Goal: Task Accomplishment & Management: Complete application form

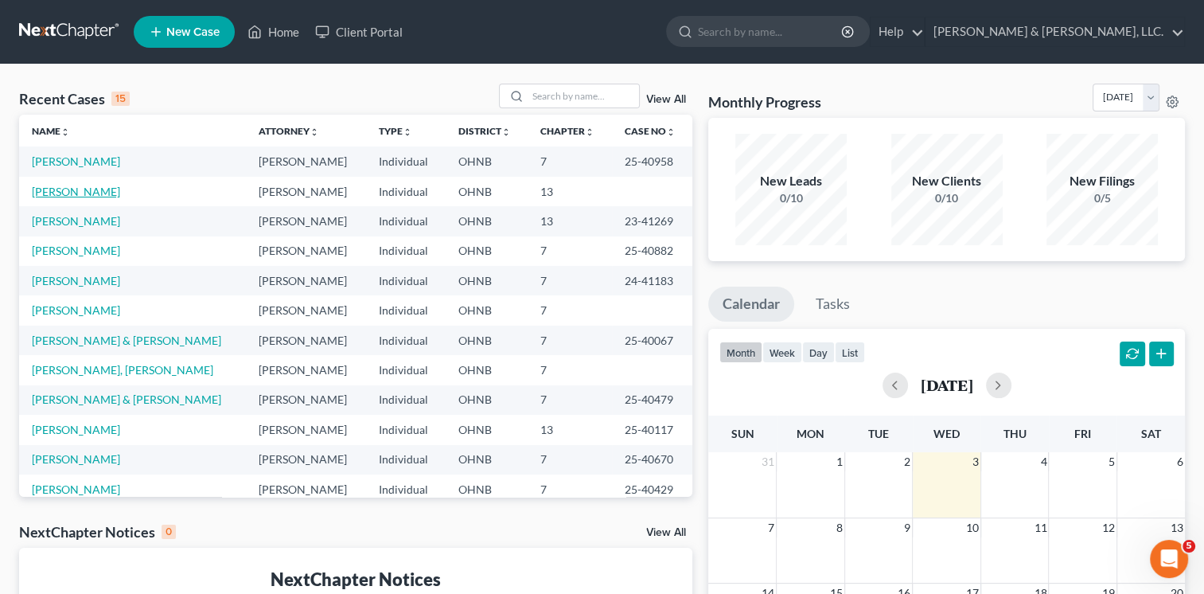
click at [59, 191] on link "[PERSON_NAME]" at bounding box center [76, 192] width 88 height 14
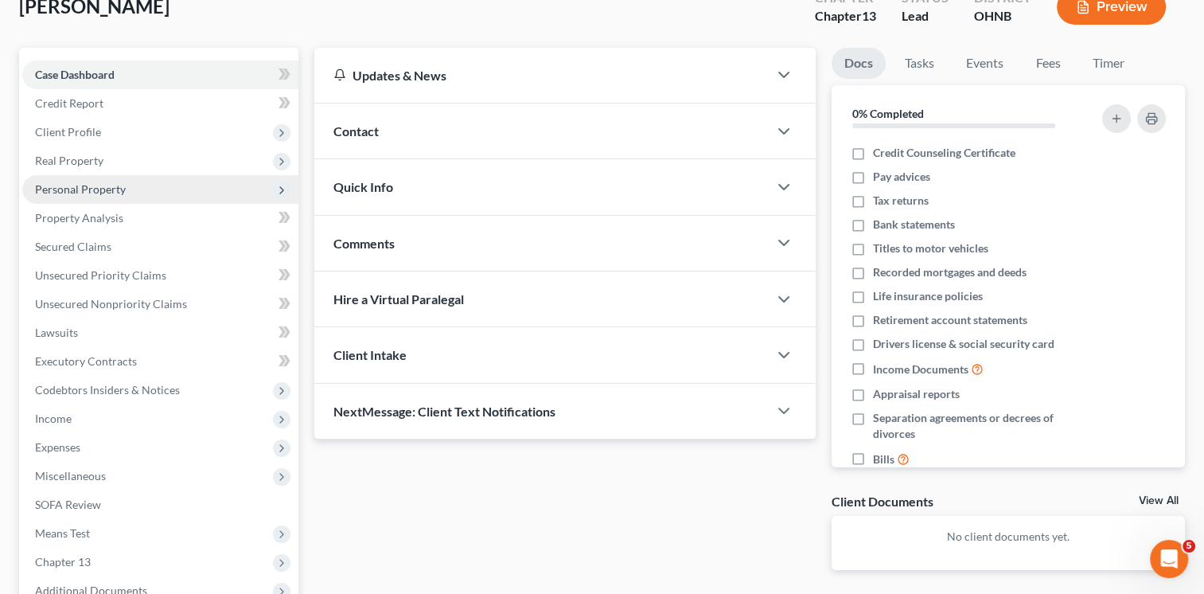
scroll to position [106, 0]
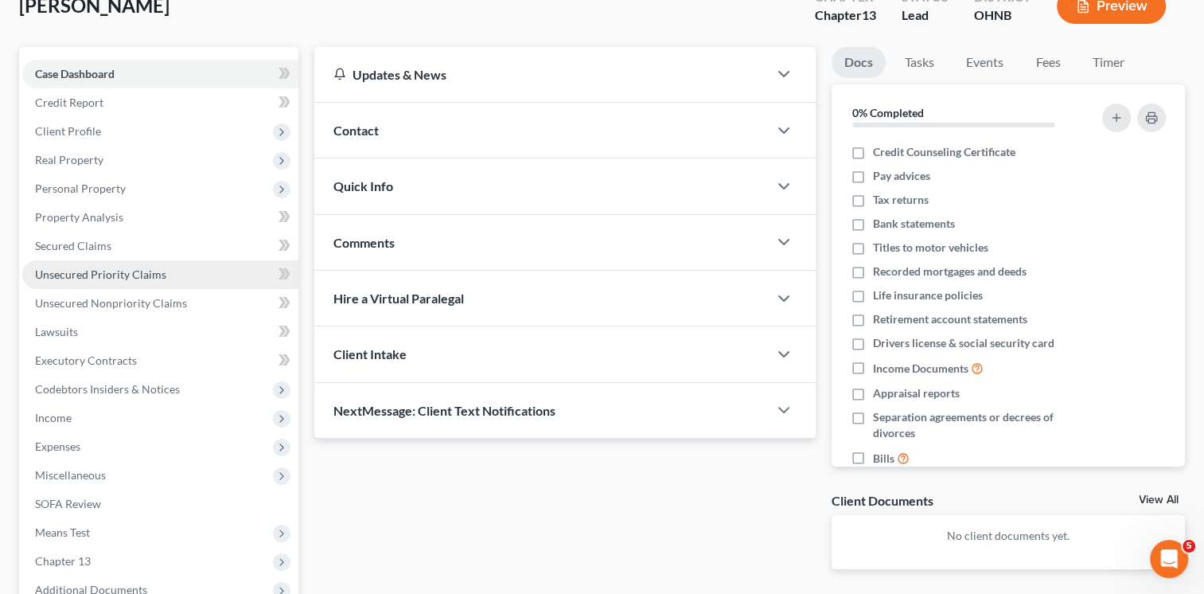
click at [133, 271] on span "Unsecured Priority Claims" at bounding box center [100, 274] width 131 height 14
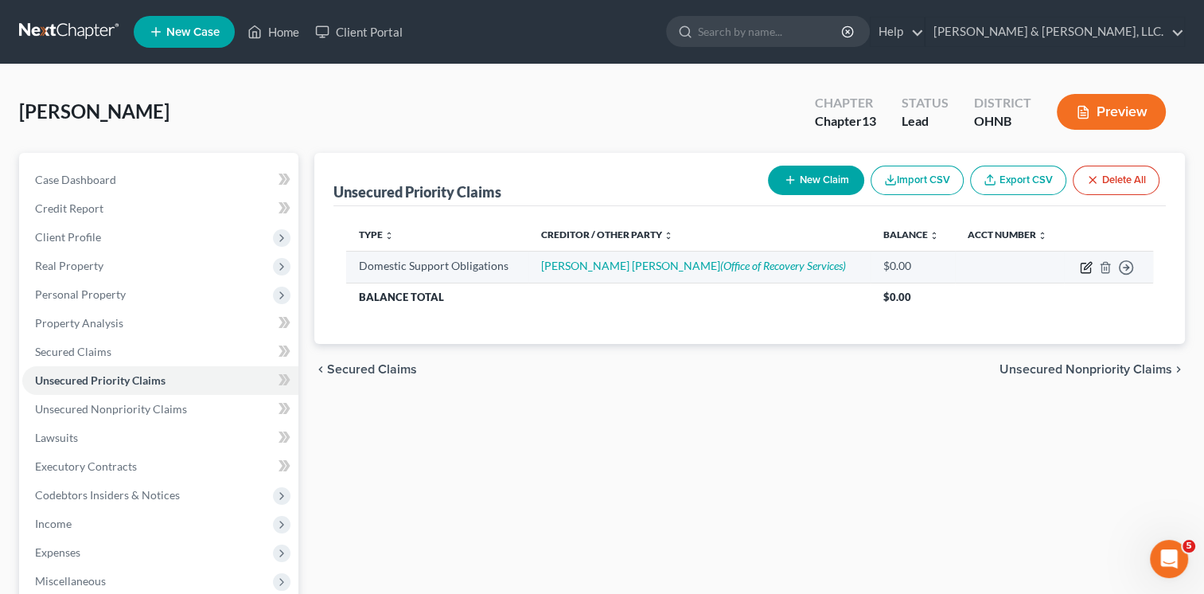
click at [1085, 271] on icon "button" at bounding box center [1086, 267] width 13 height 13
select select "0"
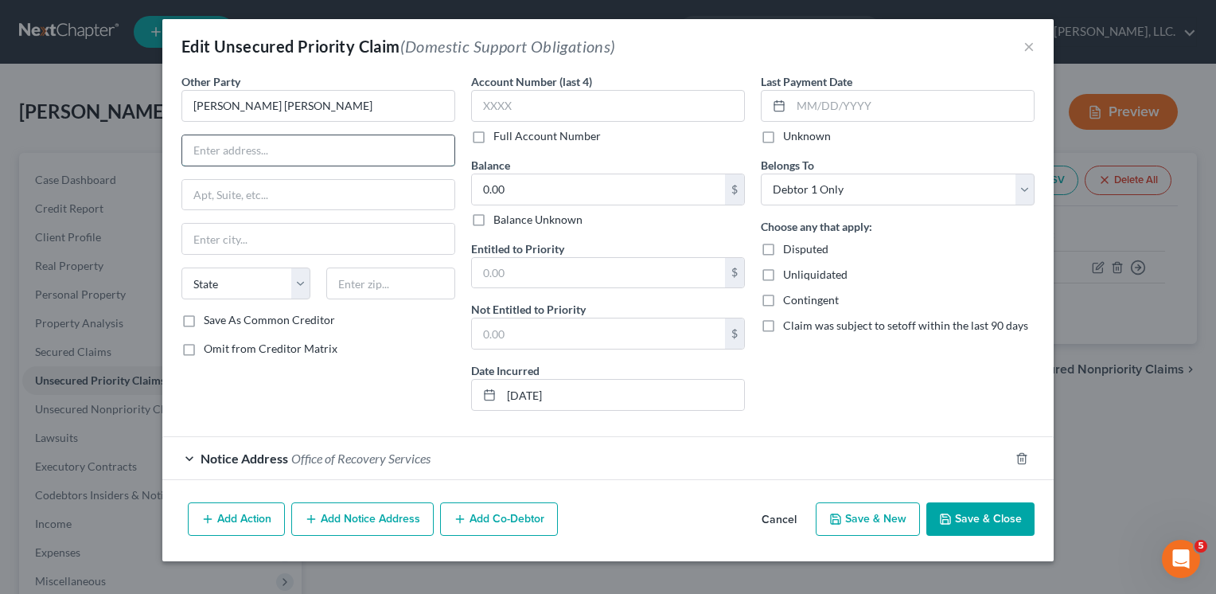
click at [251, 142] on input "text" at bounding box center [318, 150] width 272 height 30
type input "1448 W [PERSON_NAME] St."
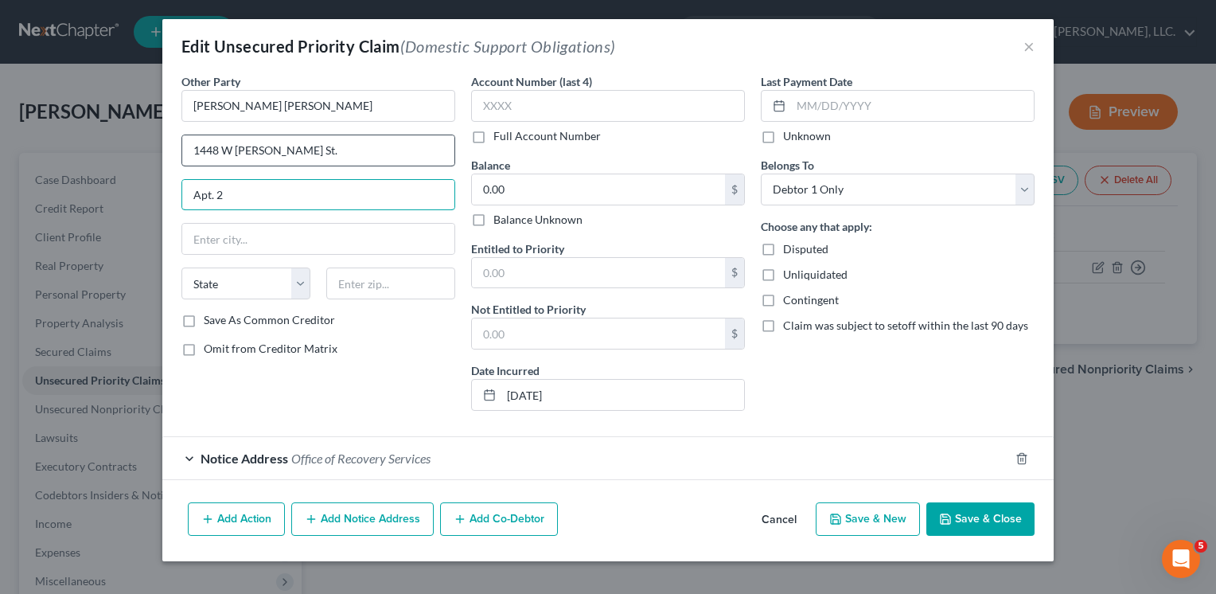
type input "Apt. 2"
type input "[GEOGRAPHIC_DATA]"
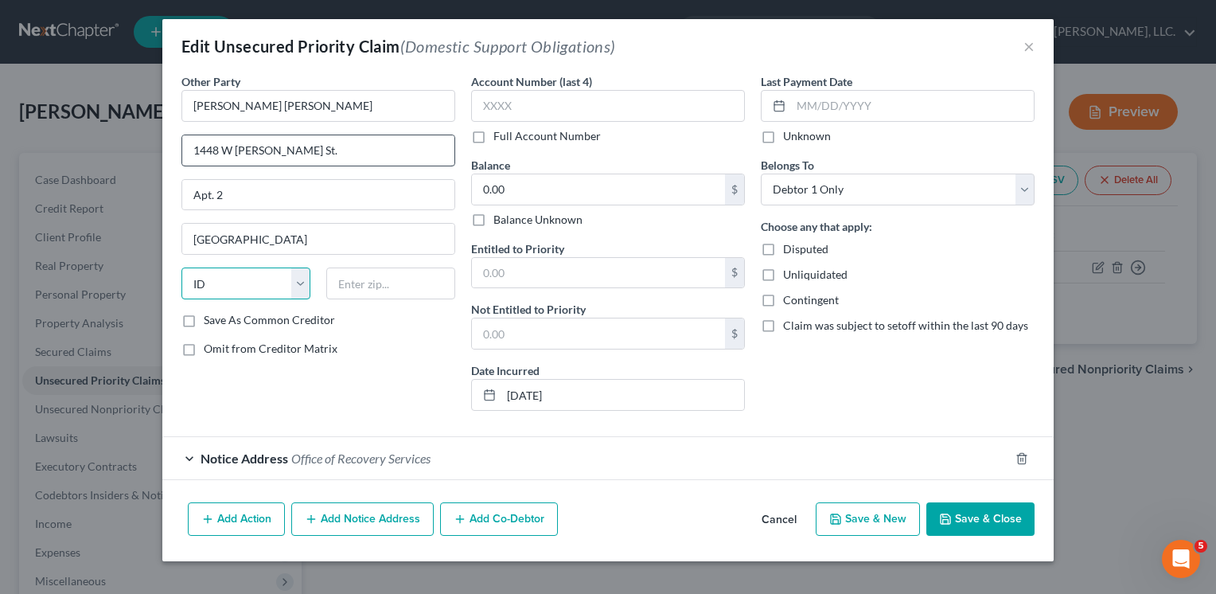
select select "14"
type input "60657"
click at [991, 513] on button "Save & Close" at bounding box center [980, 518] width 108 height 33
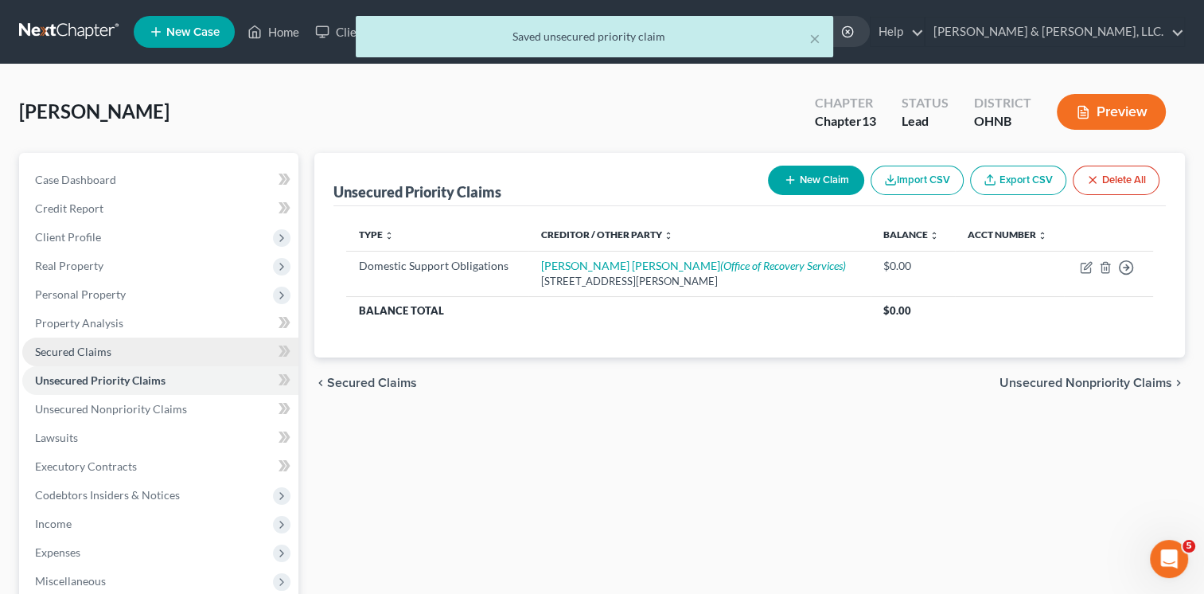
click at [81, 352] on span "Secured Claims" at bounding box center [73, 352] width 76 height 14
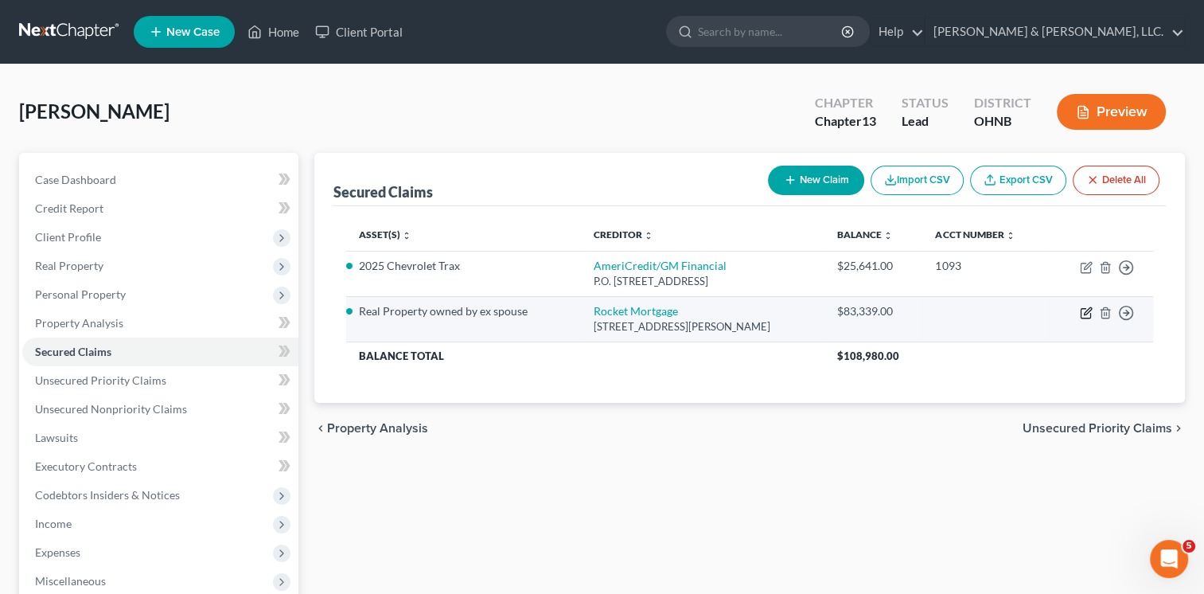
click at [1085, 313] on icon "button" at bounding box center [1086, 312] width 13 height 13
select select "23"
select select "4"
select select "3"
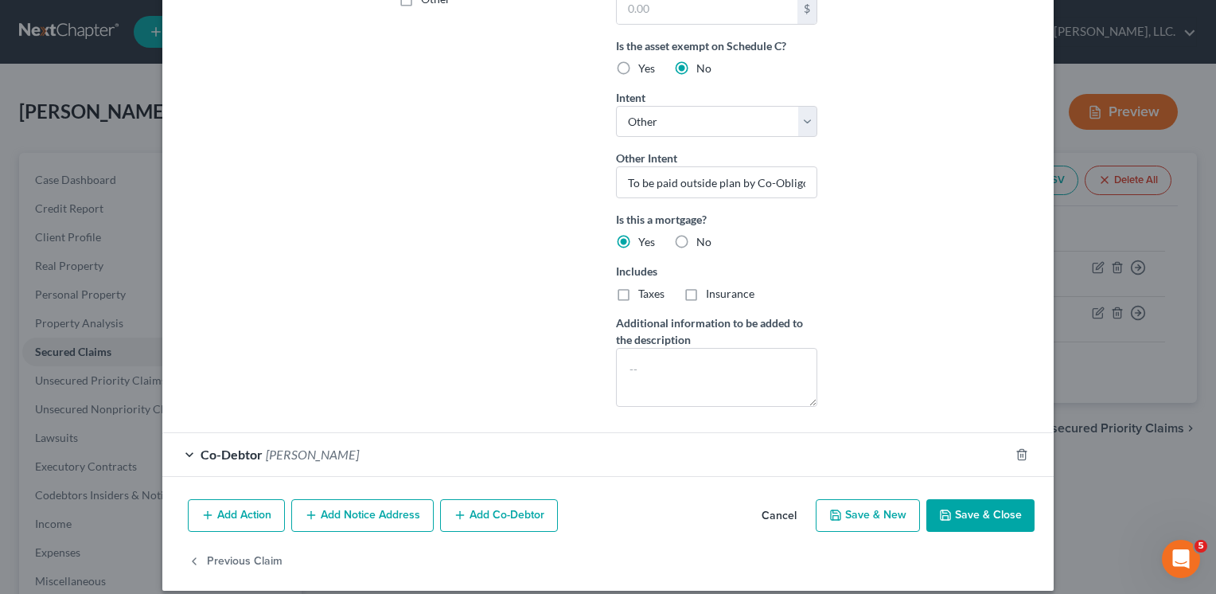
scroll to position [437, 0]
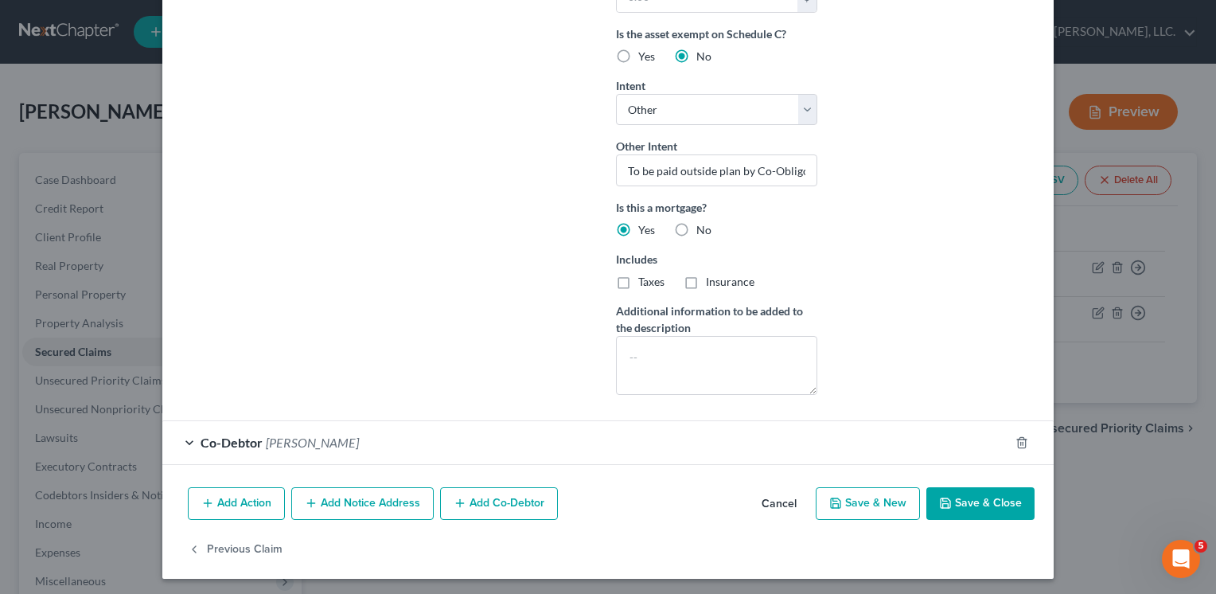
click at [185, 441] on div "Co-Debtor [PERSON_NAME]" at bounding box center [585, 442] width 847 height 42
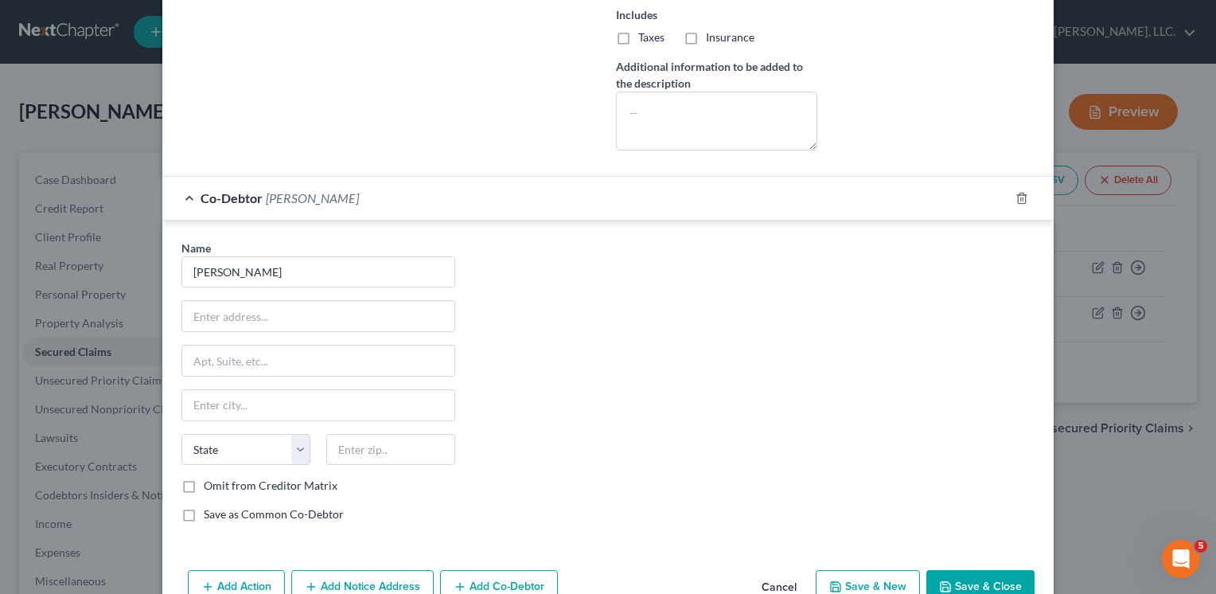
scroll to position [703, 0]
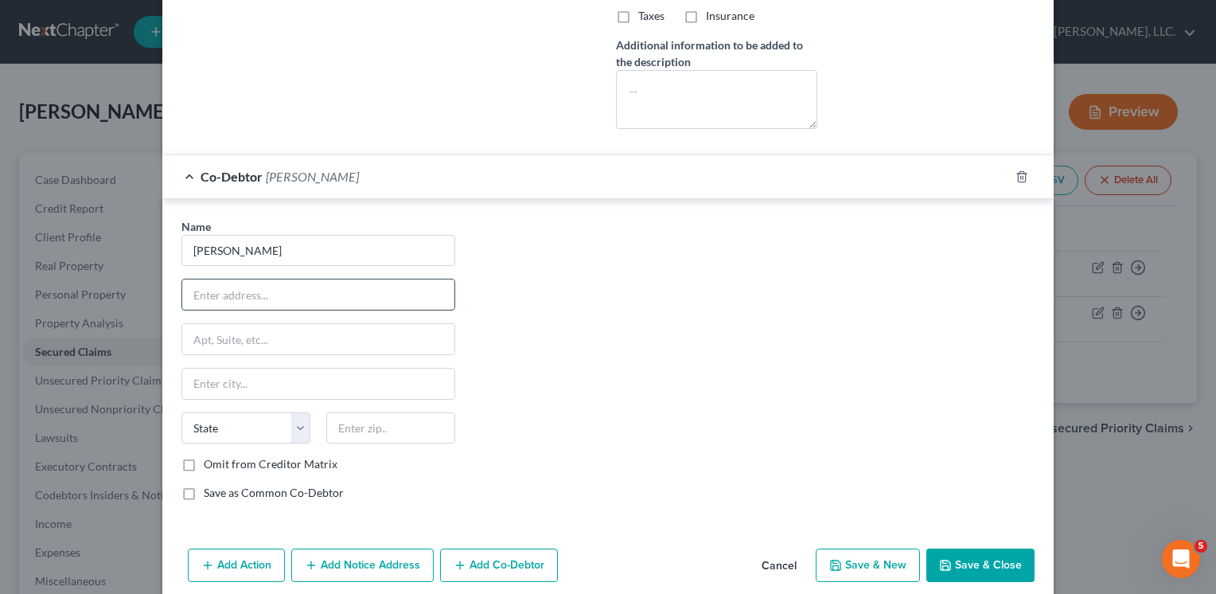
click at [212, 295] on input "text" at bounding box center [318, 294] width 272 height 30
type input "[STREET_ADDRESS]"
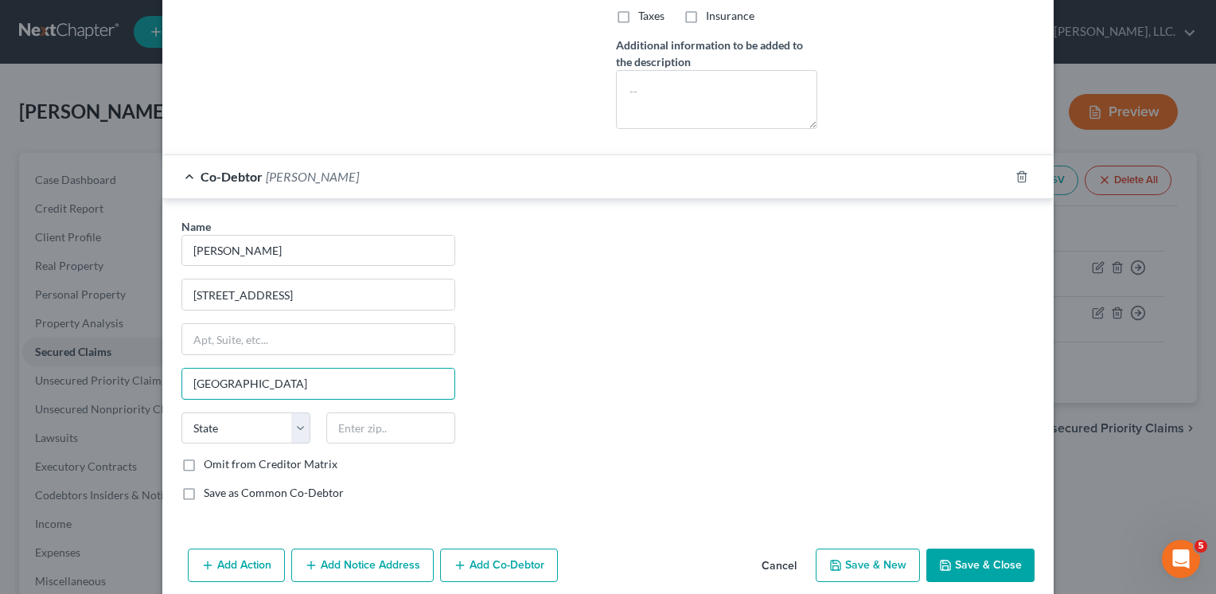
type input "[GEOGRAPHIC_DATA]"
select select "9"
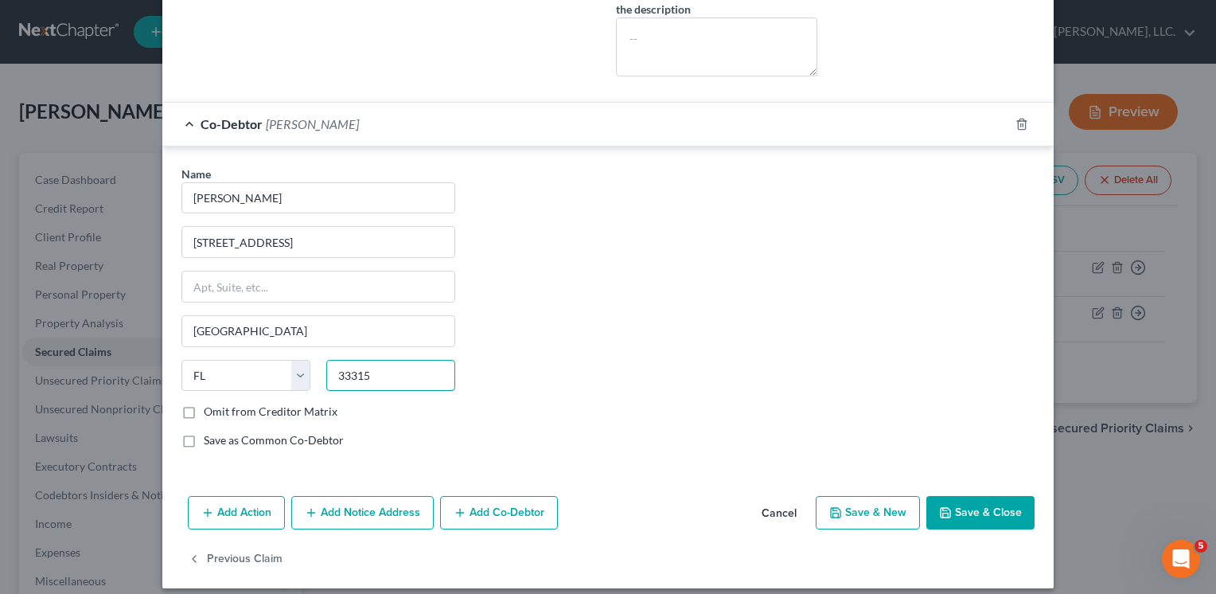
scroll to position [763, 0]
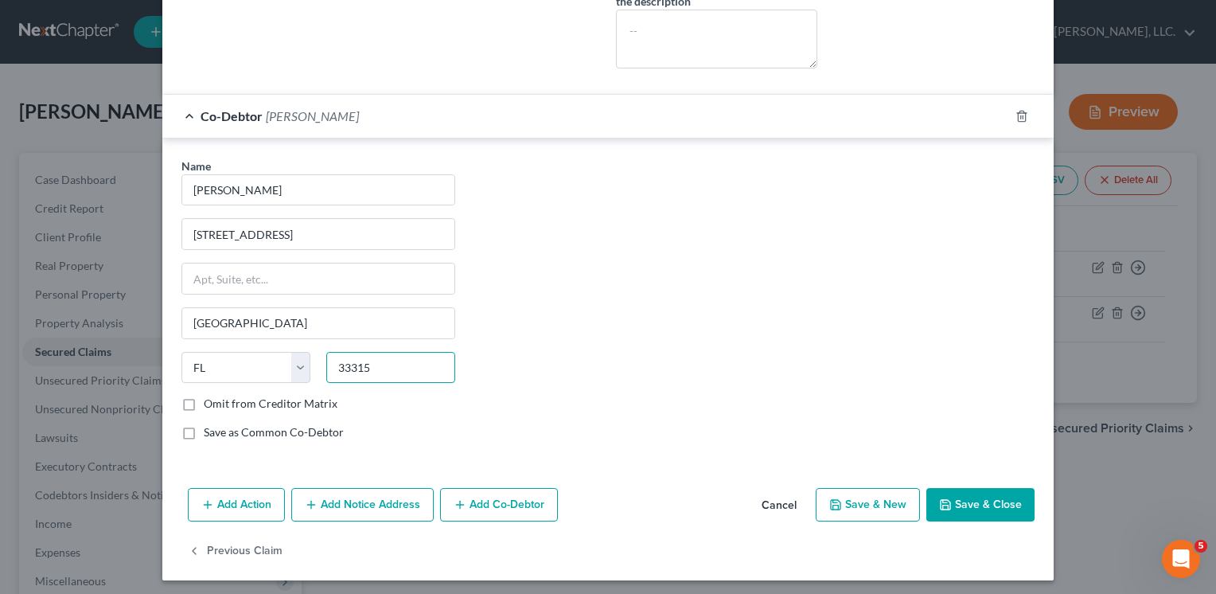
type input "33315"
drag, startPoint x: 302, startPoint y: 499, endPoint x: 315, endPoint y: 498, distance: 12.8
click at [305, 499] on icon "button" at bounding box center [311, 504] width 13 height 13
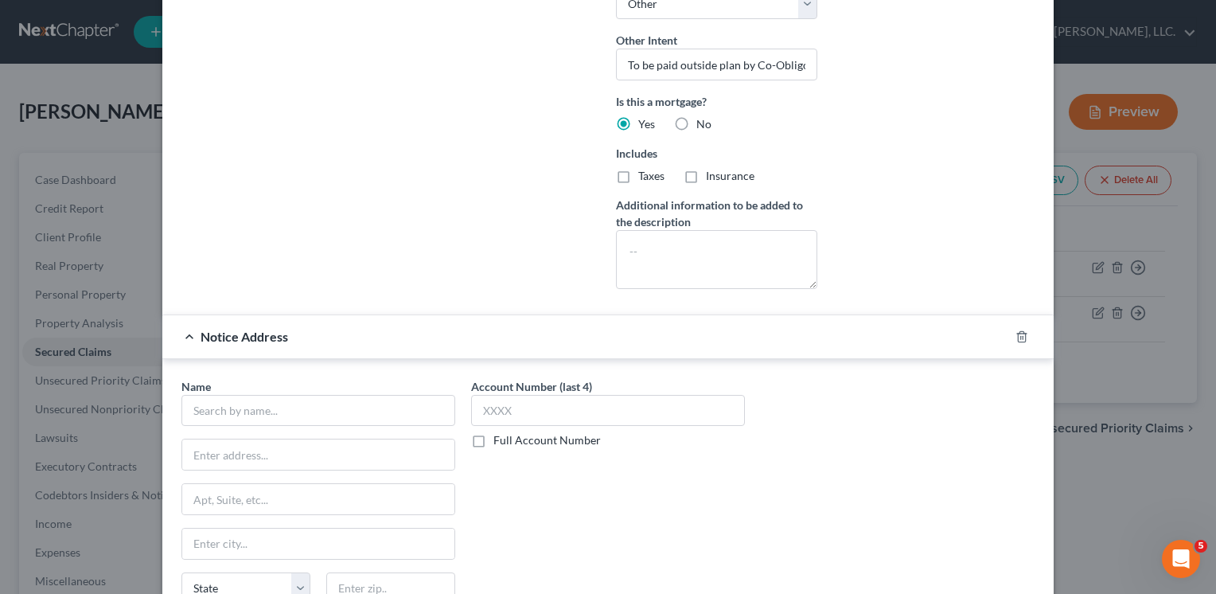
scroll to position [521, 0]
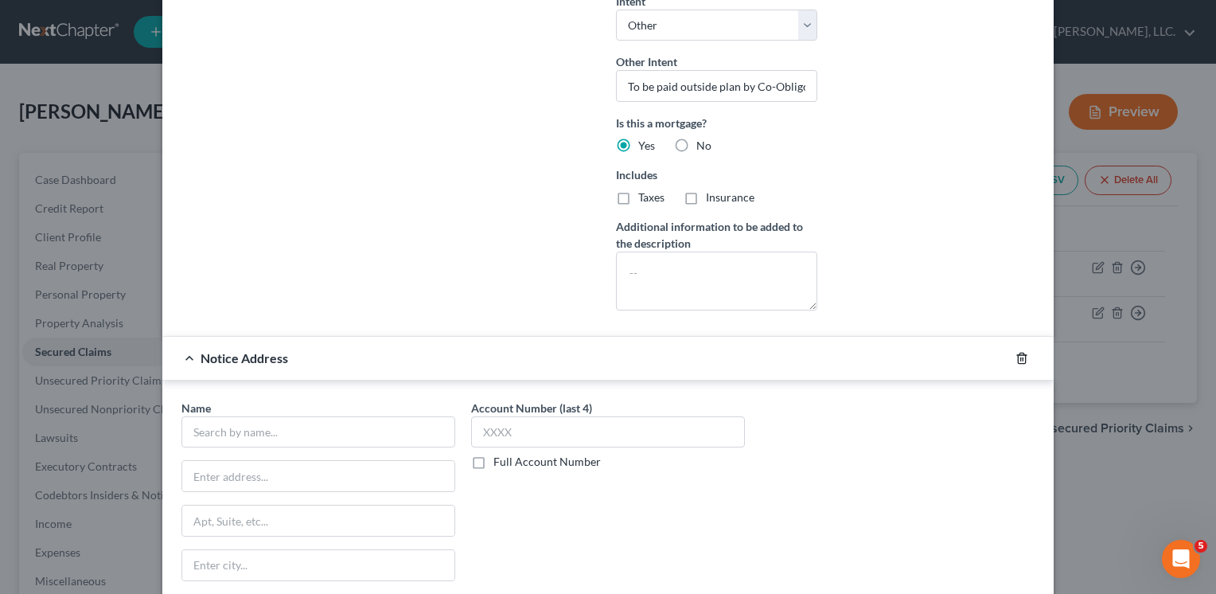
click at [1016, 356] on icon "button" at bounding box center [1021, 358] width 13 height 13
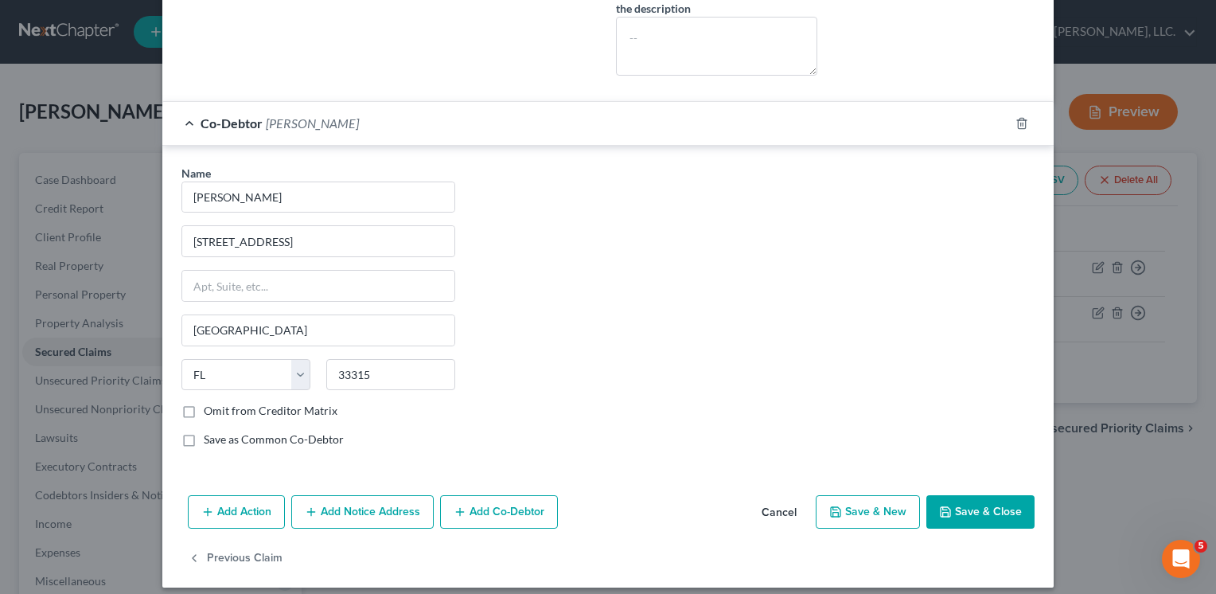
scroll to position [763, 0]
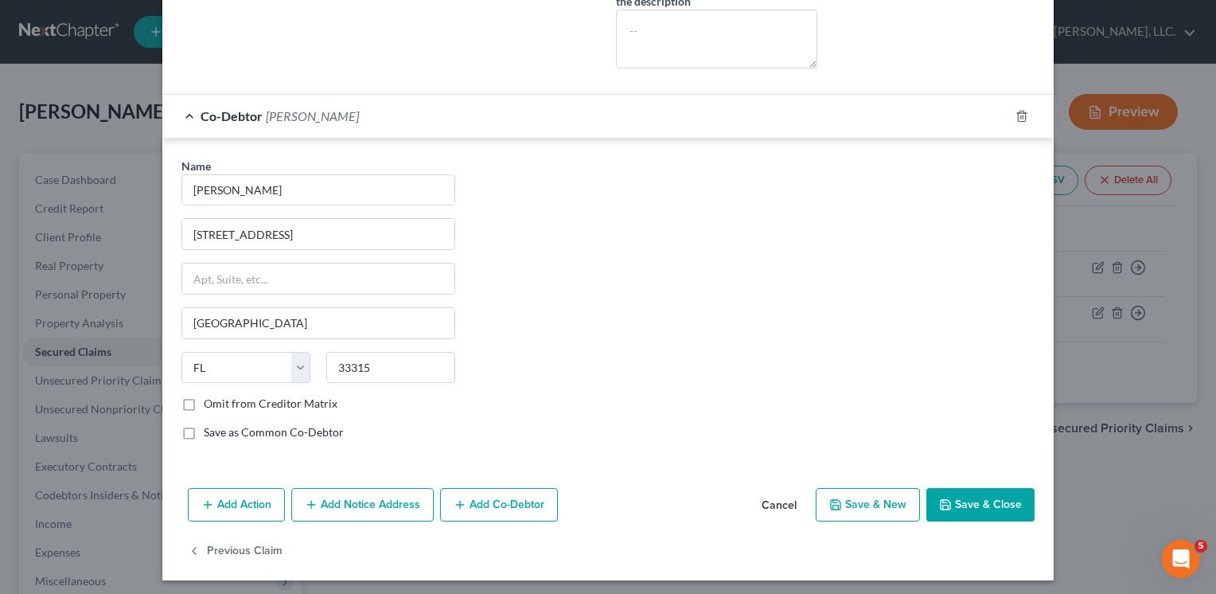
click at [1002, 496] on button "Save & Close" at bounding box center [980, 504] width 108 height 33
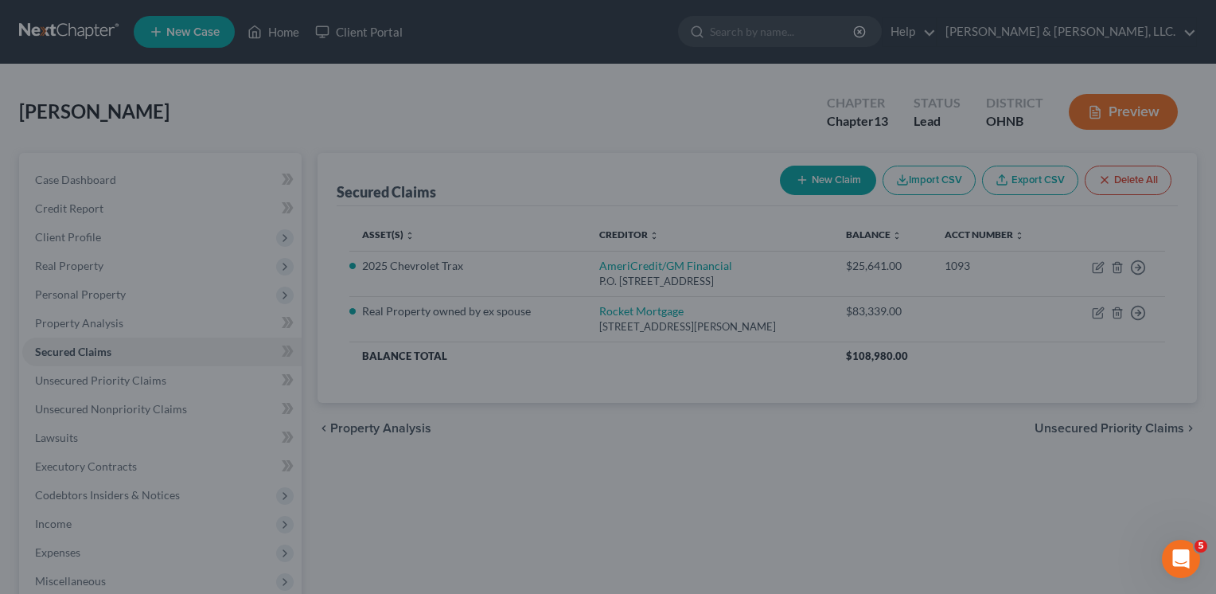
scroll to position [590, 0]
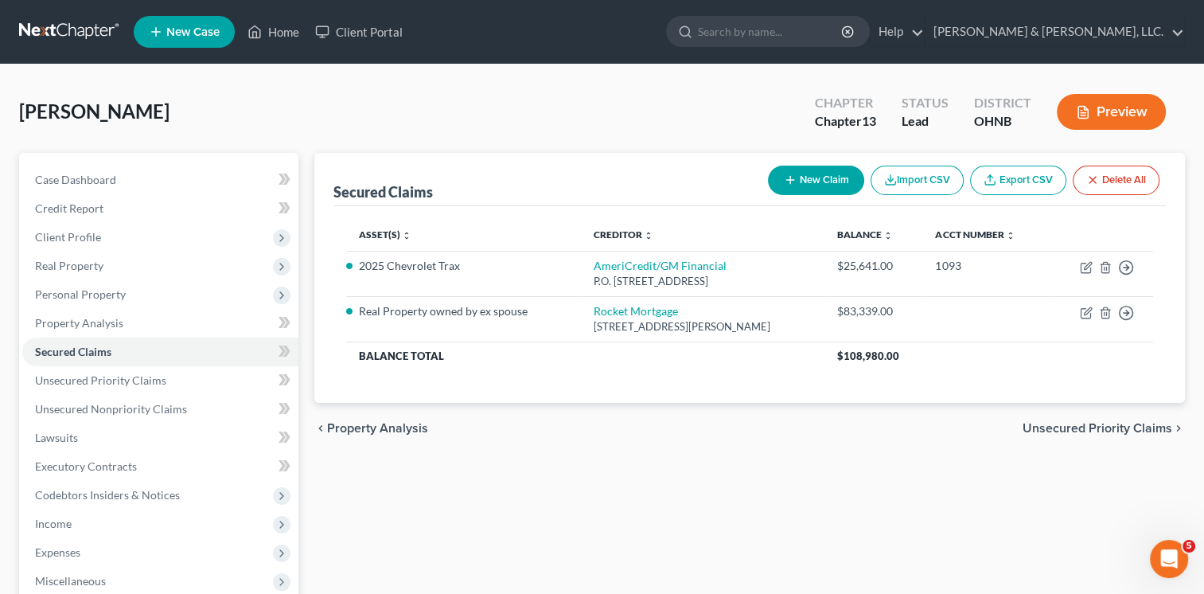
click at [1108, 110] on button "Preview" at bounding box center [1111, 112] width 109 height 36
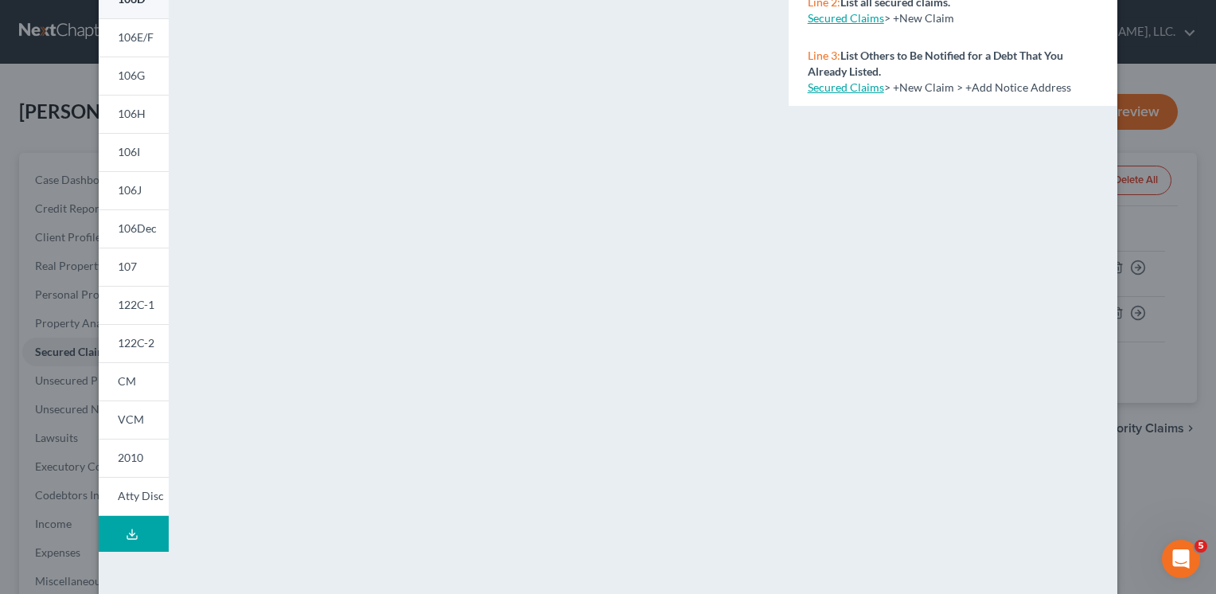
scroll to position [303, 0]
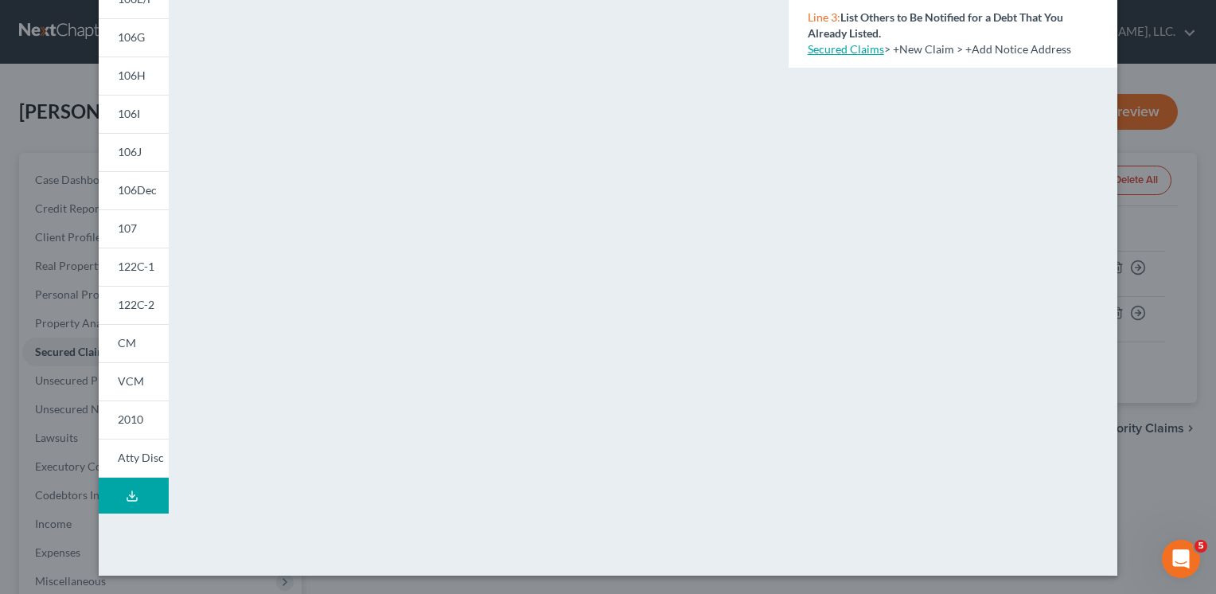
click at [126, 495] on icon at bounding box center [132, 495] width 13 height 13
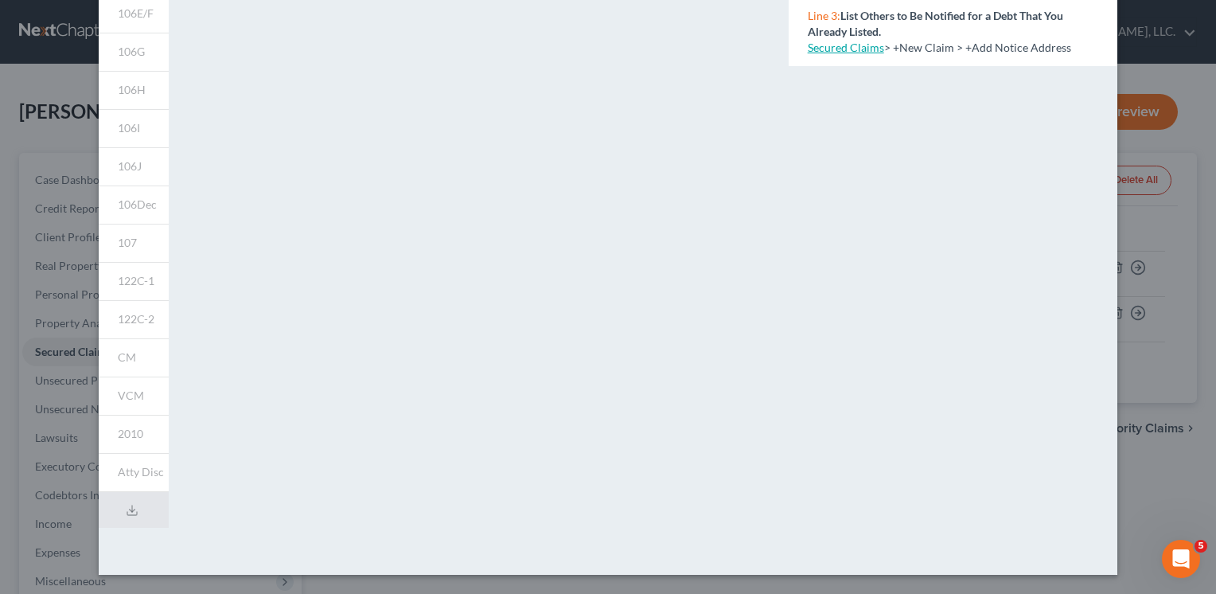
scroll to position [288, 0]
drag, startPoint x: 169, startPoint y: 365, endPoint x: 162, endPoint y: 358, distance: 10.1
click at [169, 364] on div "101 106Sum 106A/B 106C 106D 106E/F 106G 106H 106I 106J 106Dec 107 122C-1 122C-2…" at bounding box center [134, 180] width 86 height 790
click at [137, 354] on link "CM" at bounding box center [134, 358] width 70 height 38
click at [538, 211] on div "Please wait while we merge your full draft packet. This will take approximately…" at bounding box center [478, 180] width 603 height 790
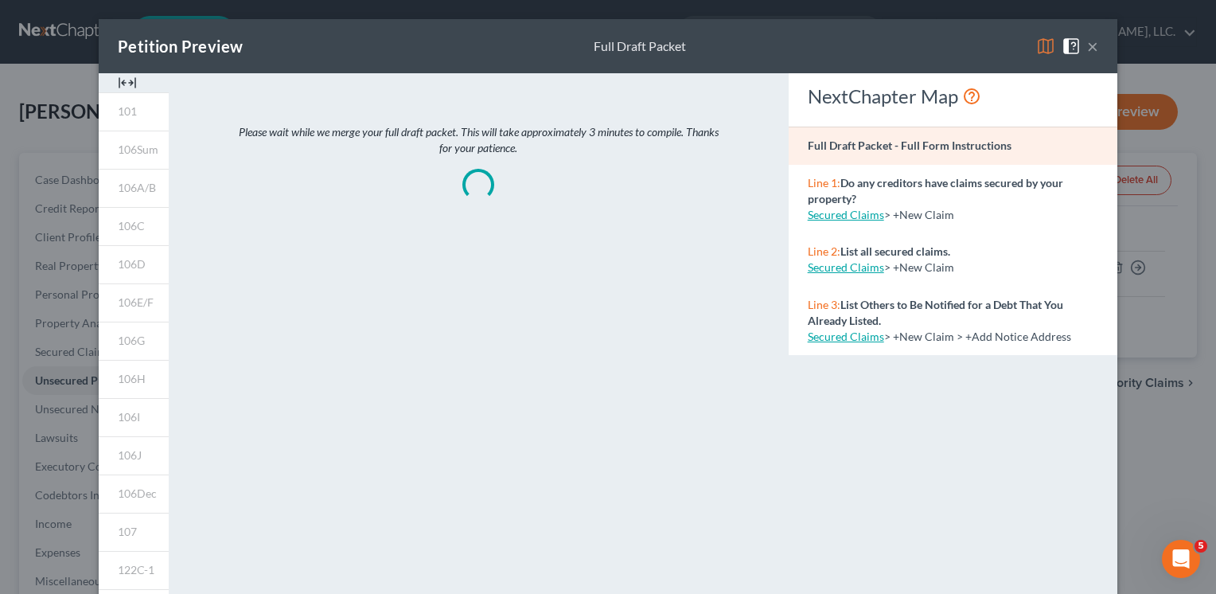
click at [1087, 53] on button "×" at bounding box center [1092, 46] width 11 height 19
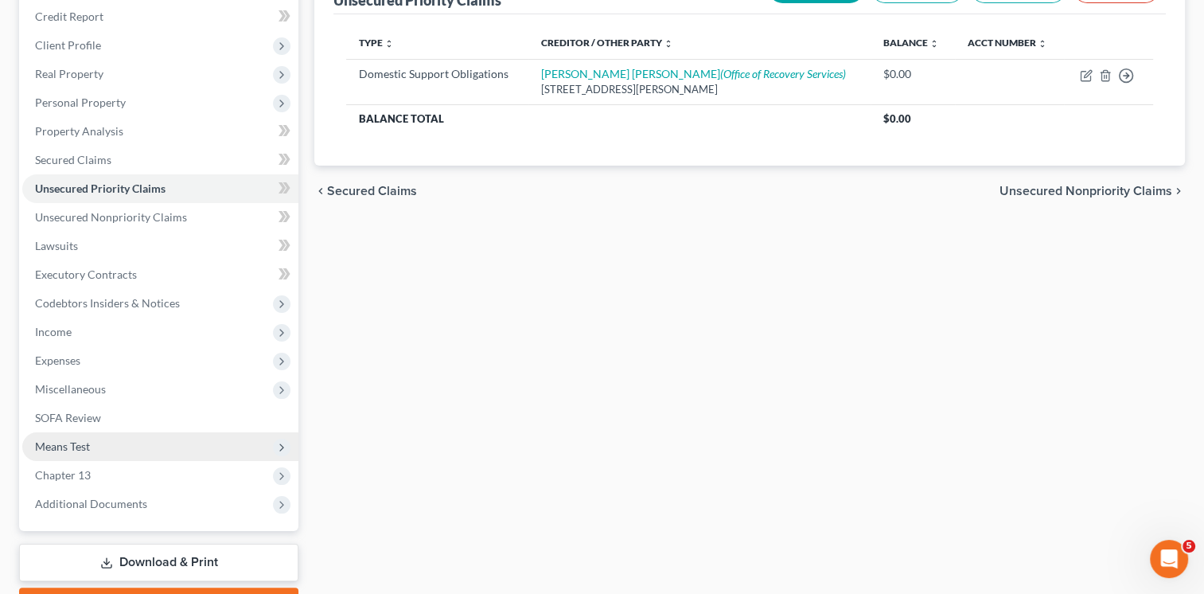
scroll to position [173, 0]
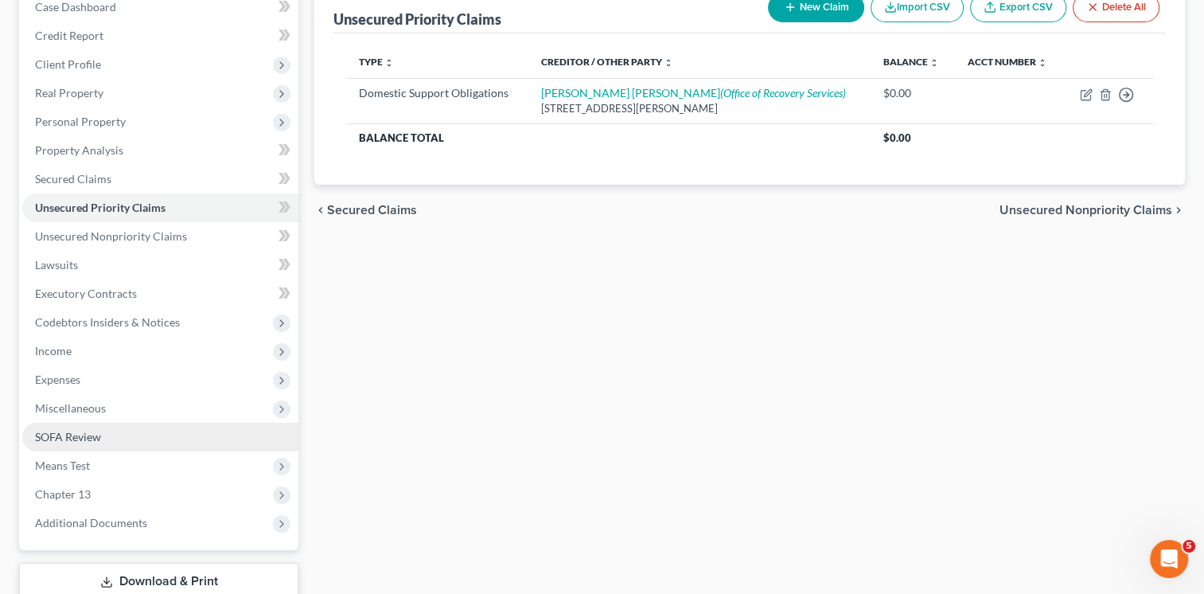
click at [89, 434] on span "SOFA Review" at bounding box center [68, 437] width 66 height 14
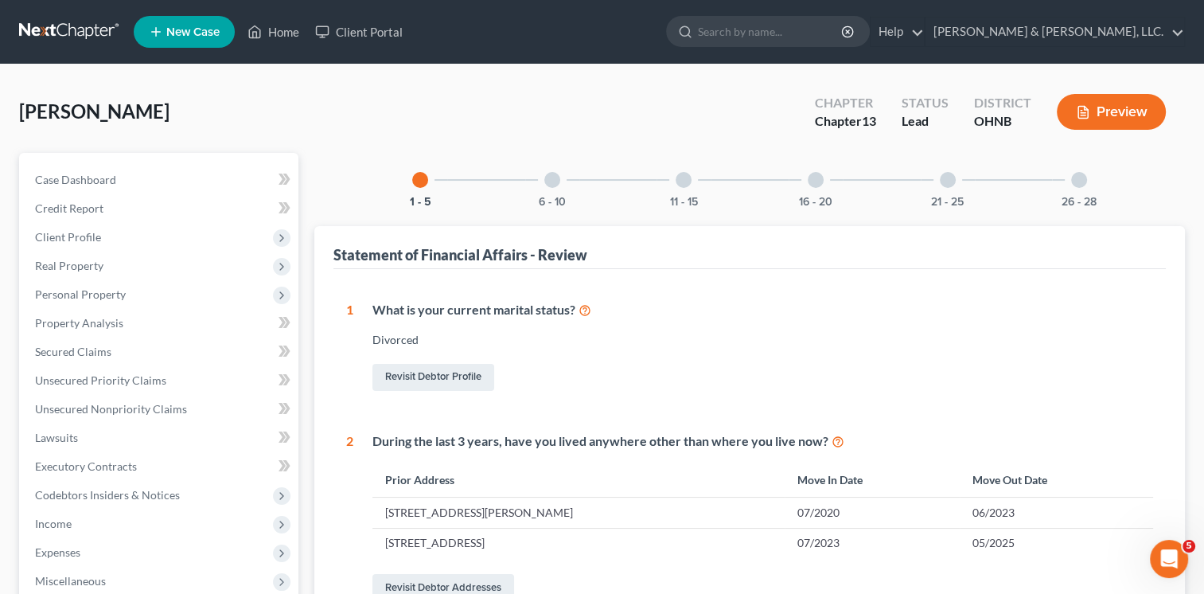
click at [1112, 105] on button "Preview" at bounding box center [1111, 112] width 109 height 36
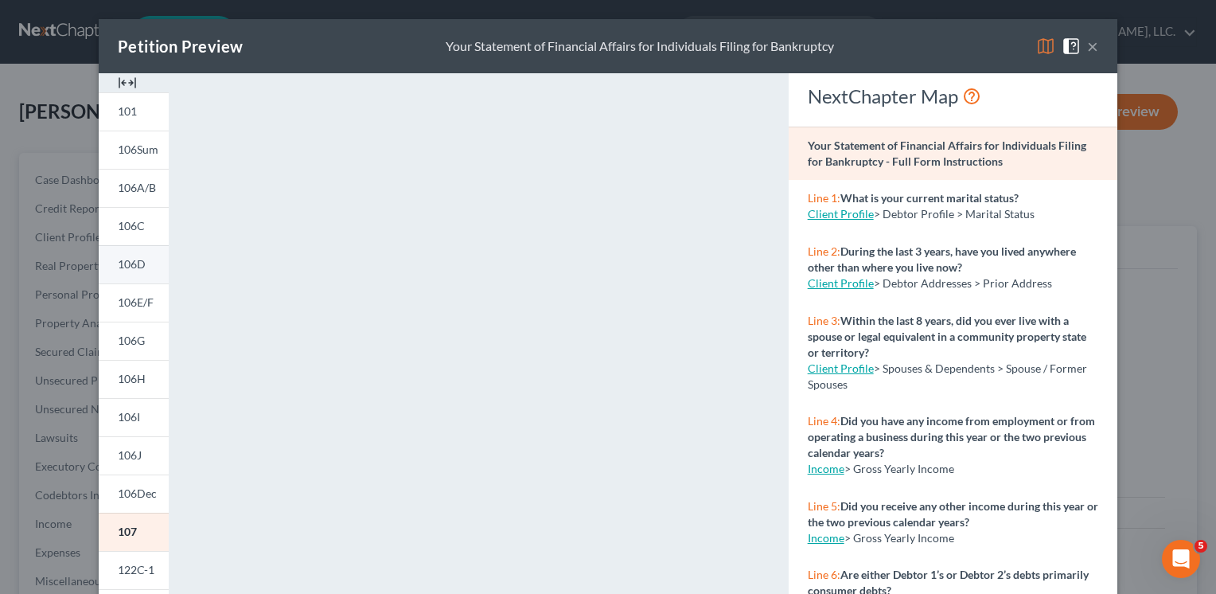
click at [134, 263] on span "106D" at bounding box center [132, 264] width 28 height 14
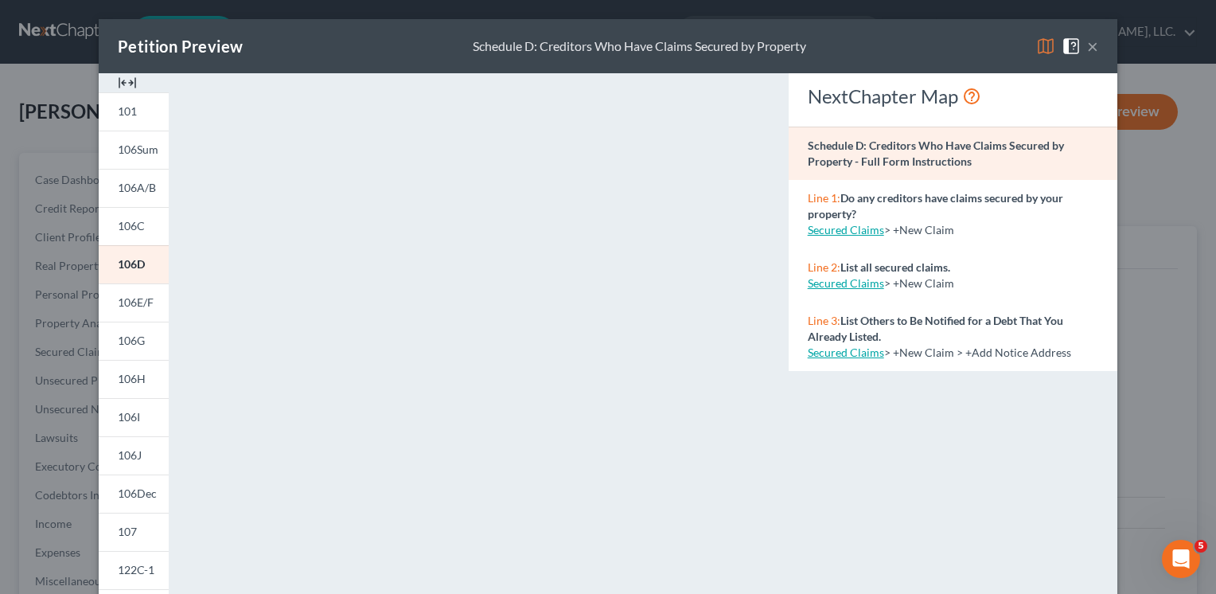
click at [1088, 44] on button "×" at bounding box center [1092, 46] width 11 height 19
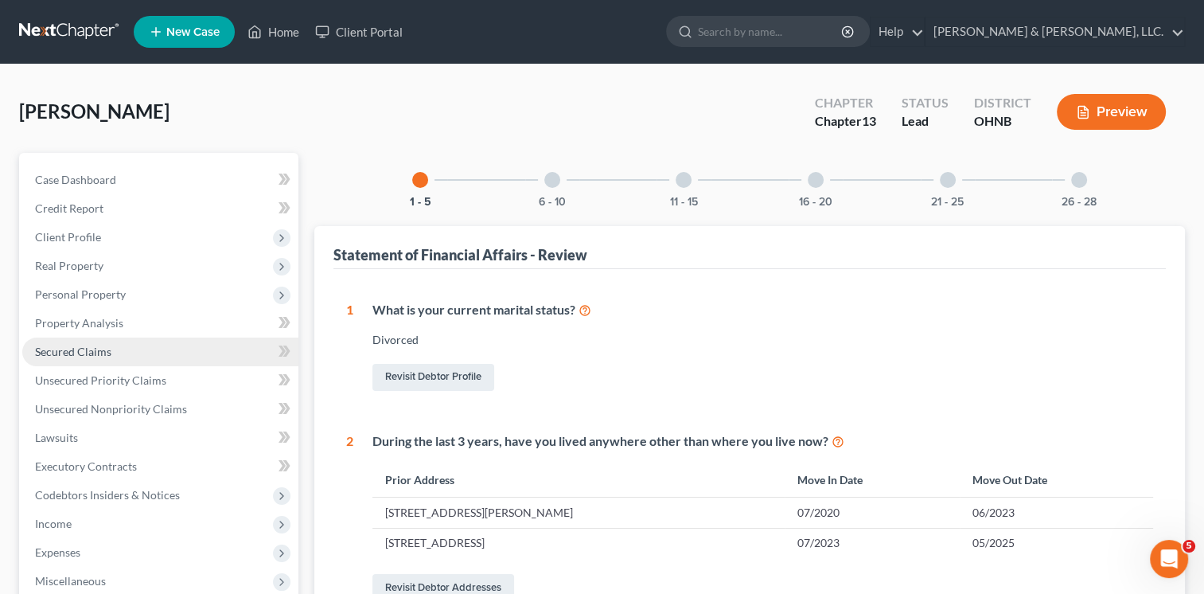
click at [69, 348] on span "Secured Claims" at bounding box center [73, 352] width 76 height 14
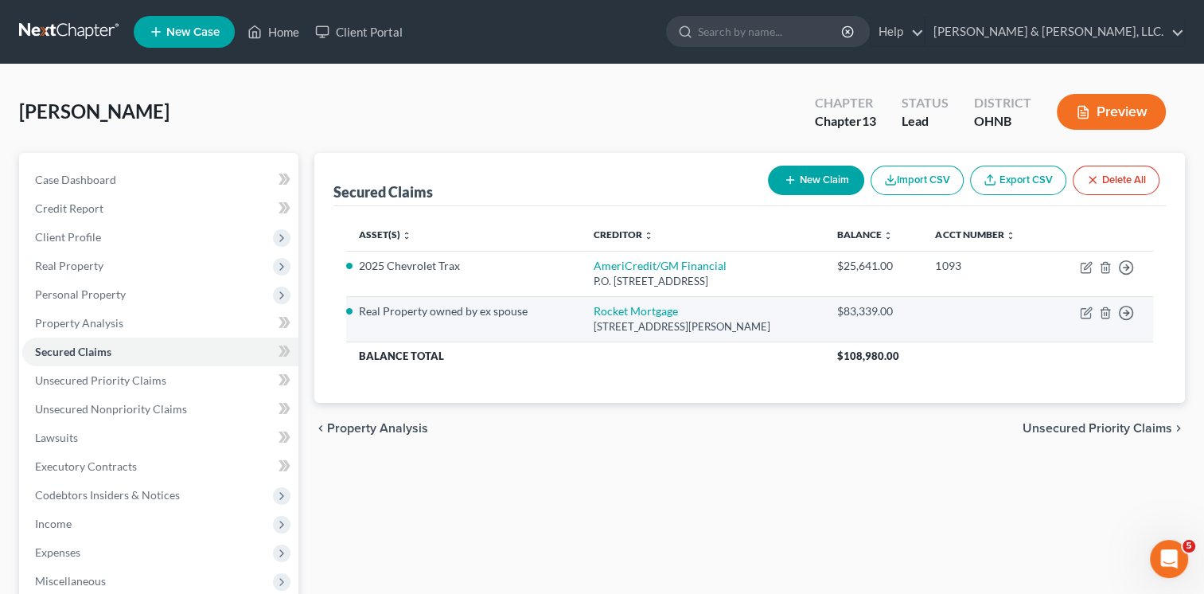
click at [1081, 318] on td "Move to E Move to F Move to G Move to Notice Only" at bounding box center [1100, 318] width 103 height 45
click at [1082, 310] on icon "button" at bounding box center [1086, 312] width 13 height 13
select select "23"
select select "4"
select select "3"
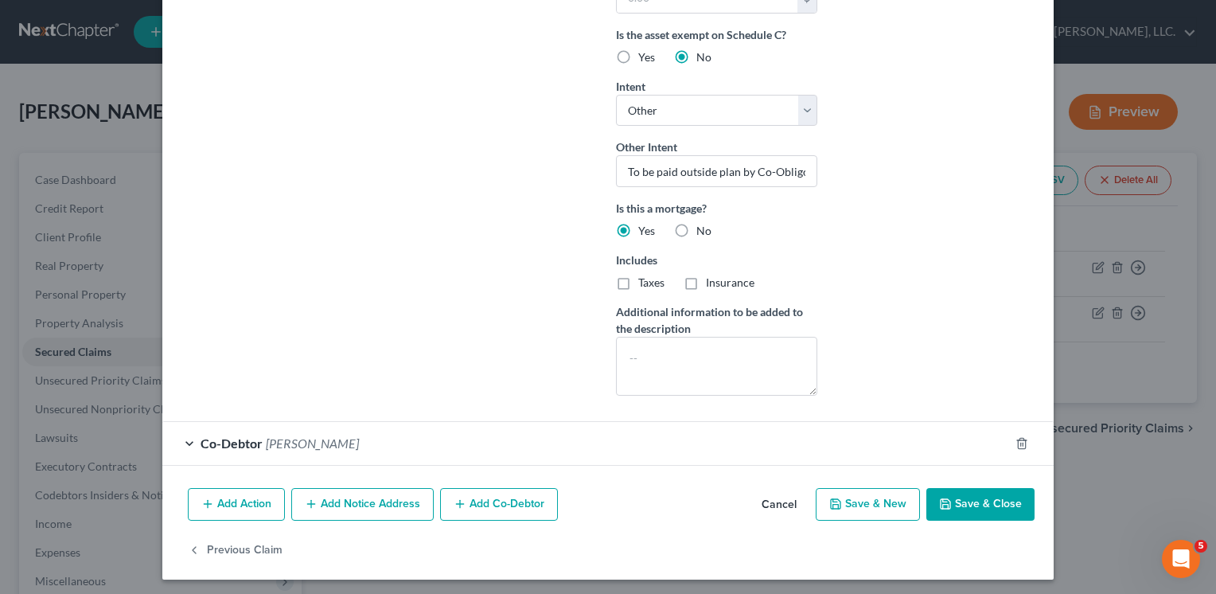
scroll to position [437, 0]
click at [308, 501] on icon "button" at bounding box center [311, 502] width 13 height 13
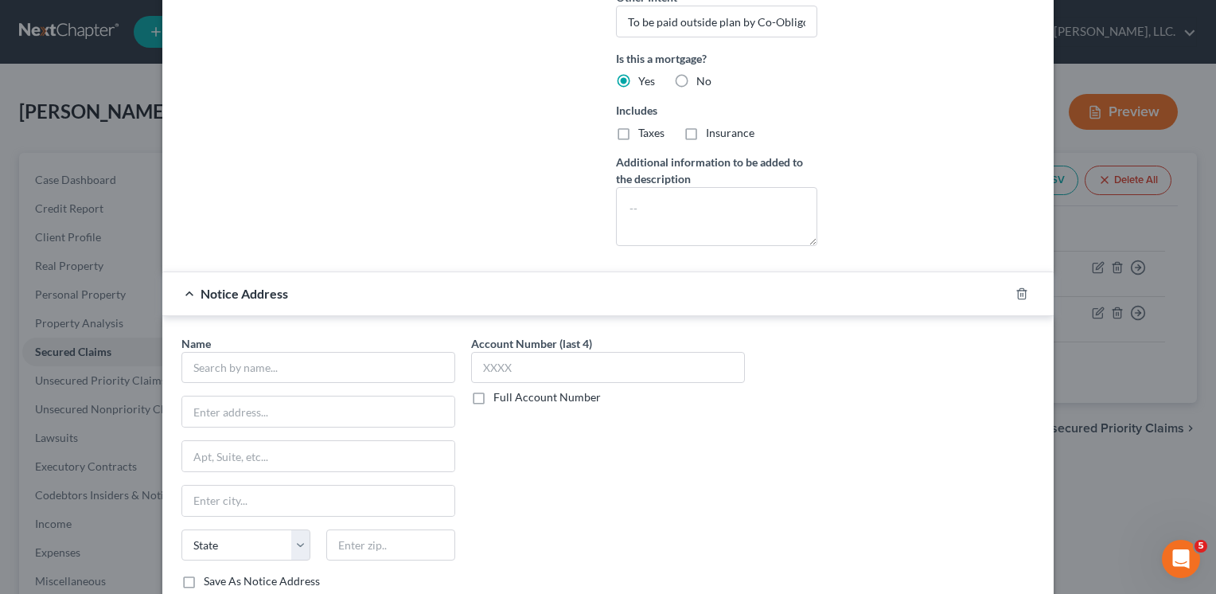
scroll to position [596, 0]
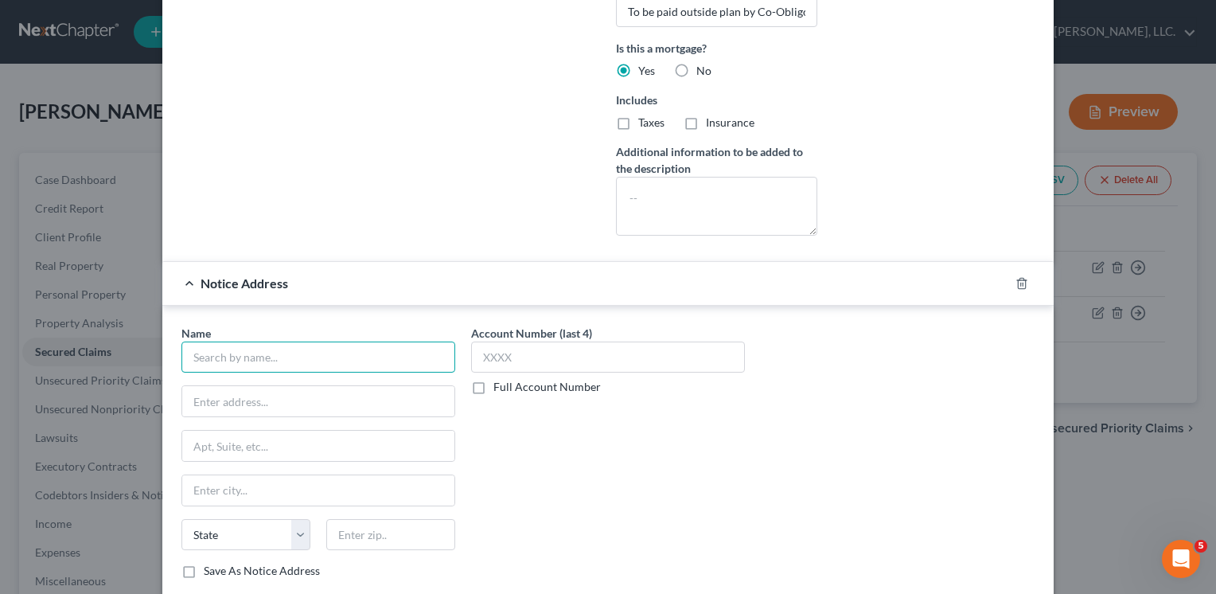
click at [248, 349] on input "text" at bounding box center [318, 357] width 274 height 32
type input "[PERSON_NAME]"
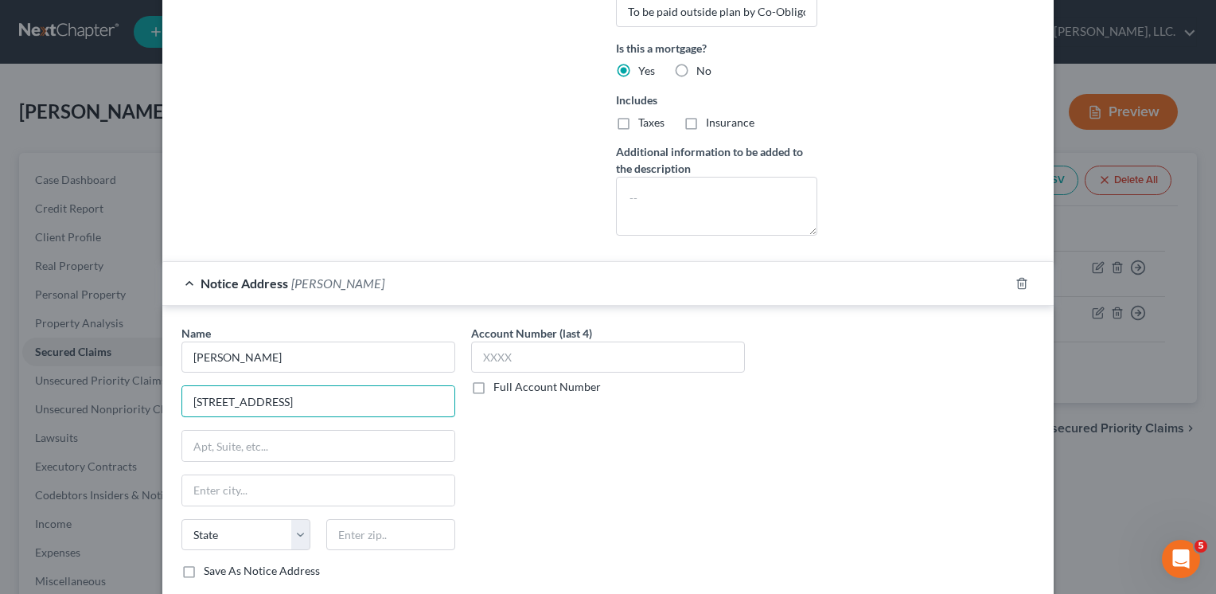
type input "[STREET_ADDRESS]"
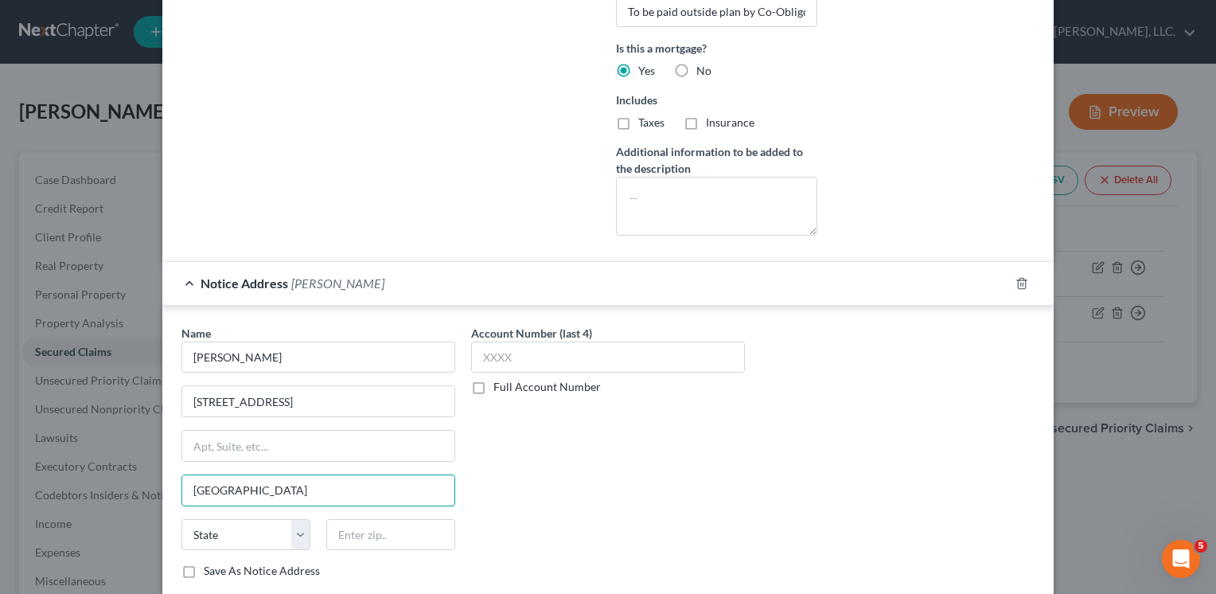
type input "[GEOGRAPHIC_DATA]"
select select "9"
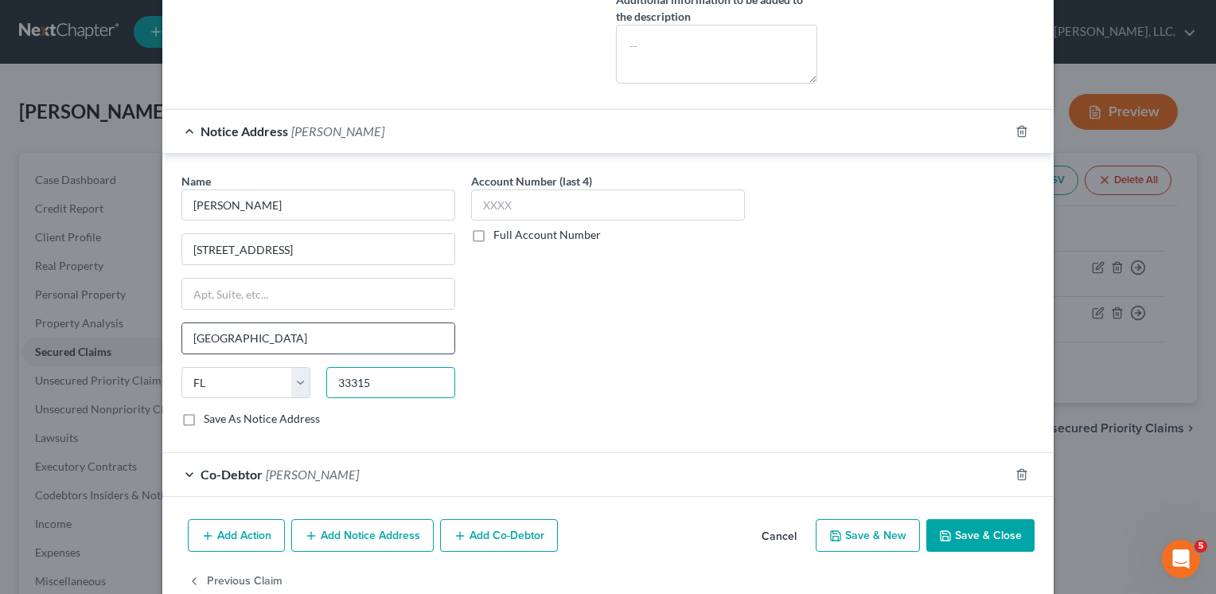
scroll to position [778, 0]
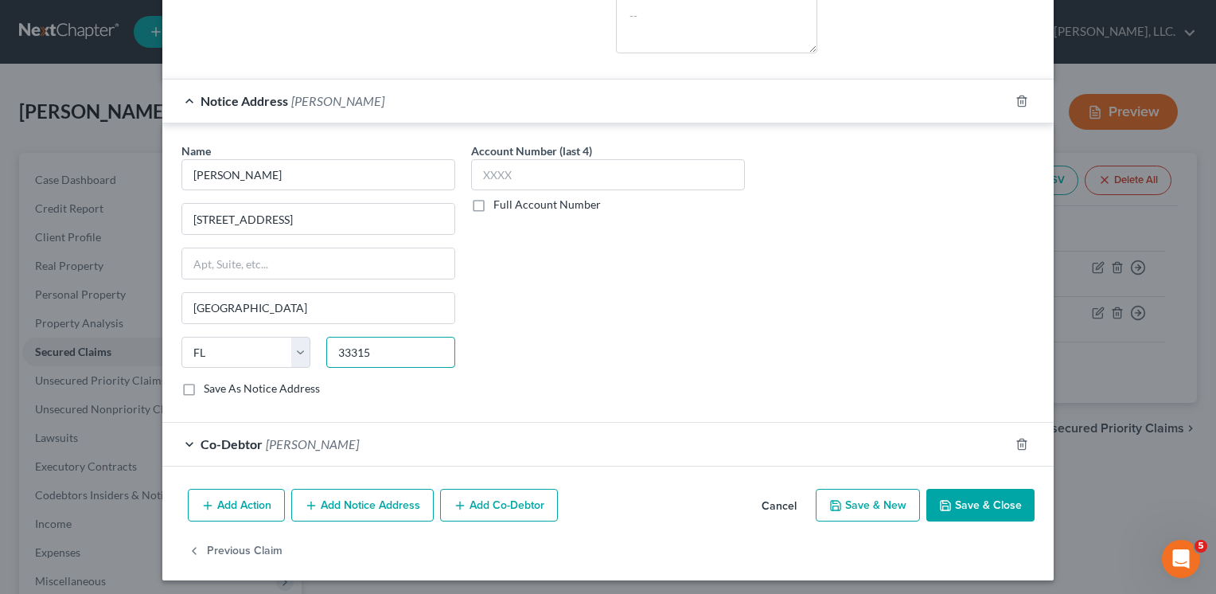
type input "33315"
click at [964, 497] on button "Save & Close" at bounding box center [980, 505] width 108 height 33
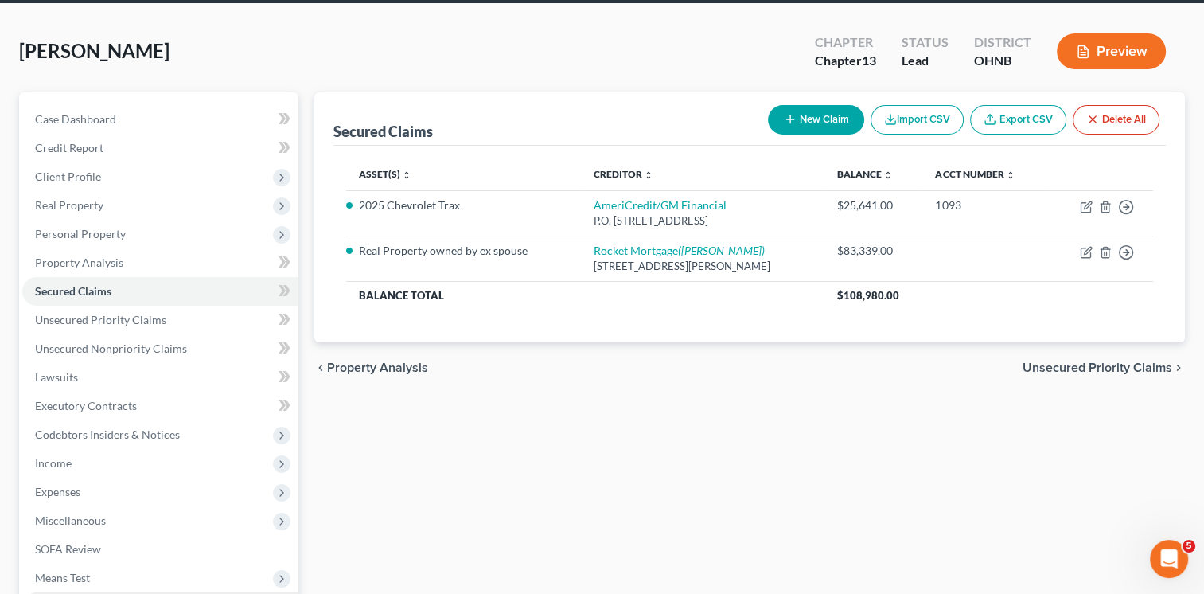
scroll to position [0, 0]
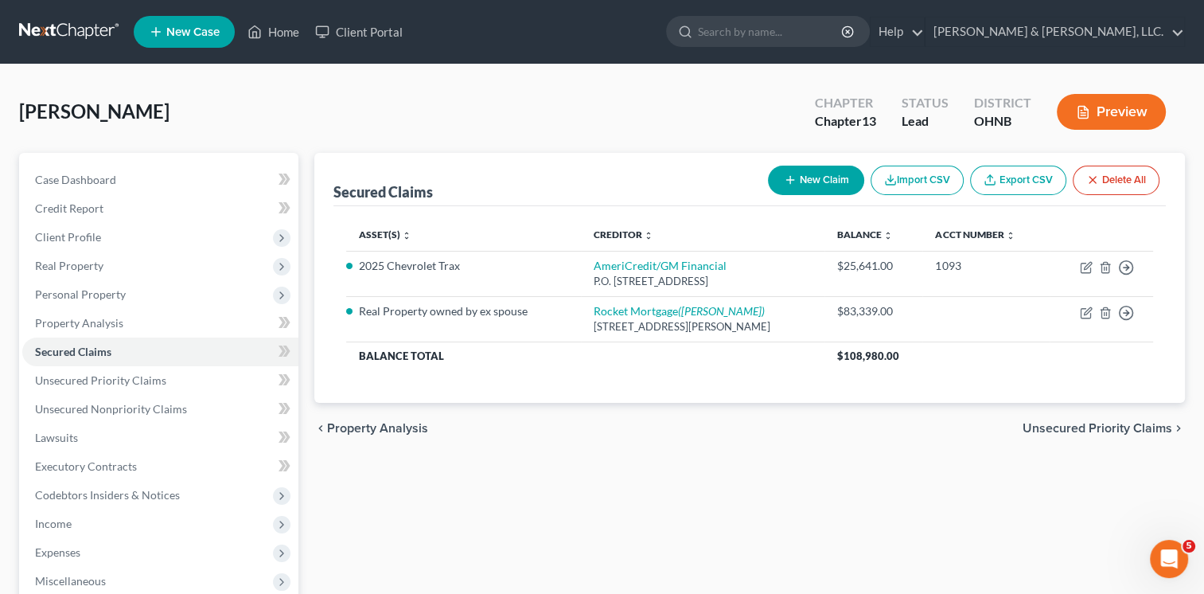
click at [1116, 109] on button "Preview" at bounding box center [1111, 112] width 109 height 36
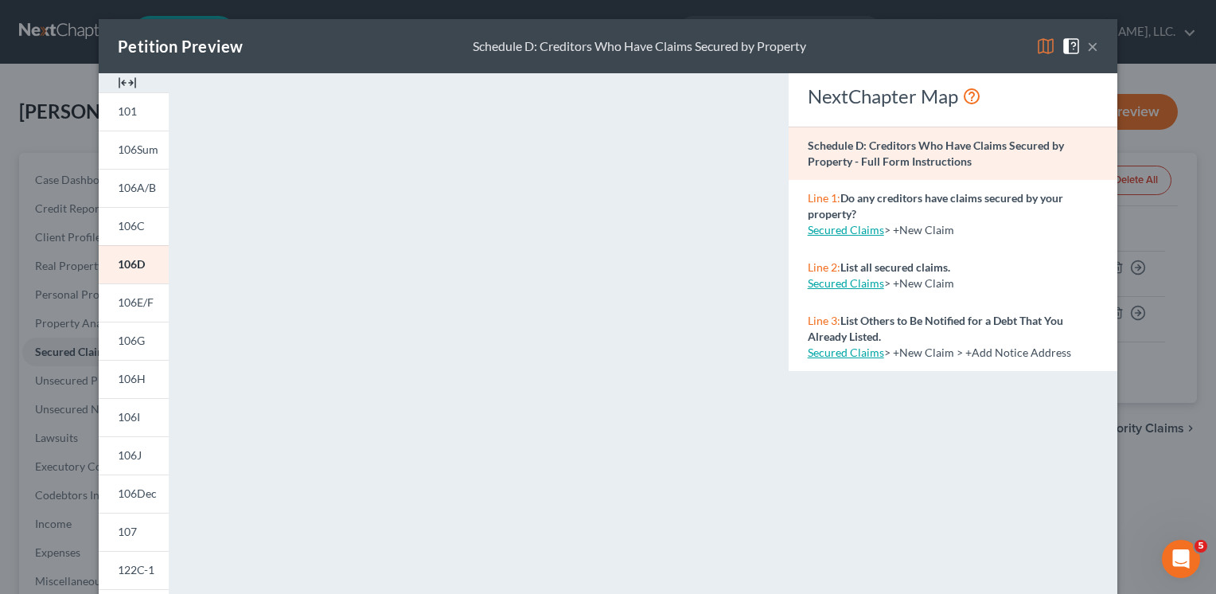
click at [1087, 46] on button "×" at bounding box center [1092, 46] width 11 height 19
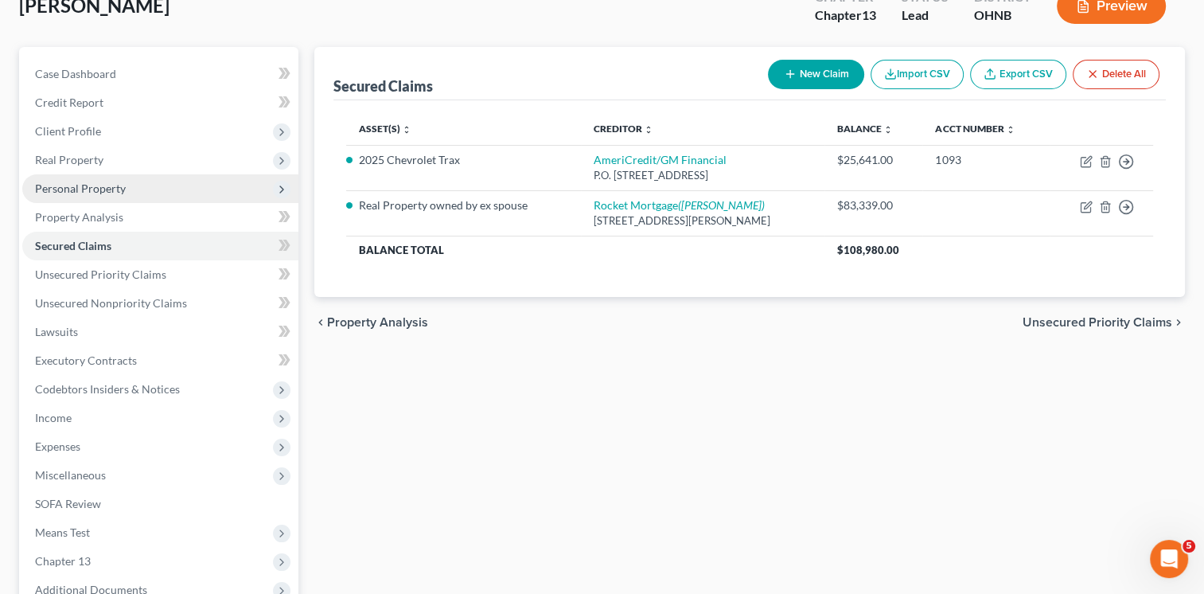
scroll to position [159, 0]
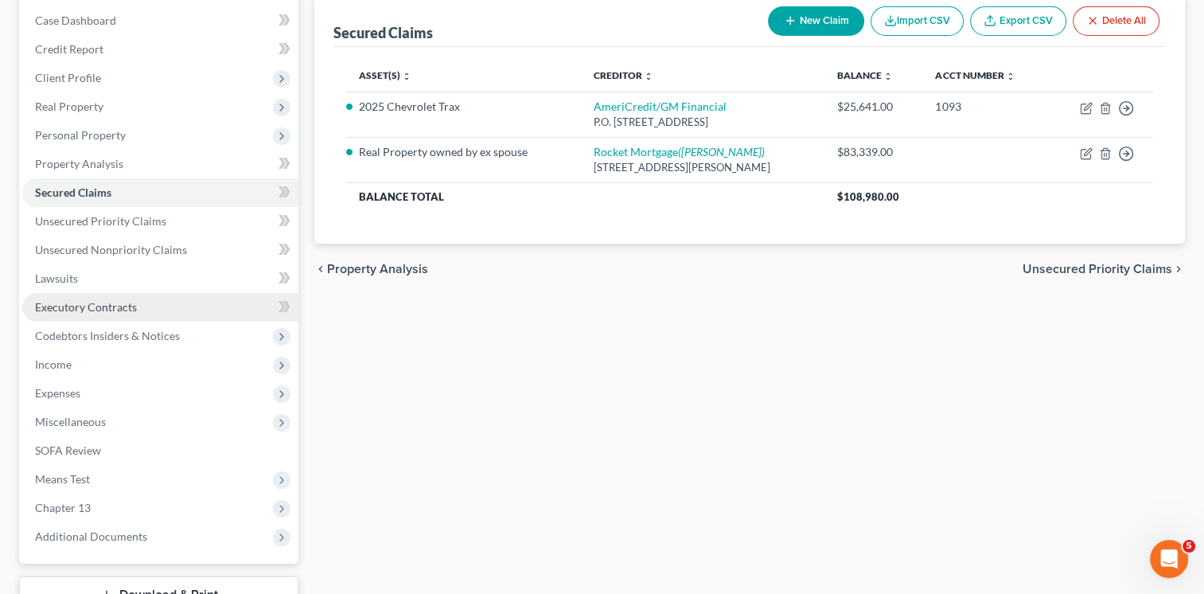
click at [137, 306] on link "Executory Contracts" at bounding box center [160, 307] width 276 height 29
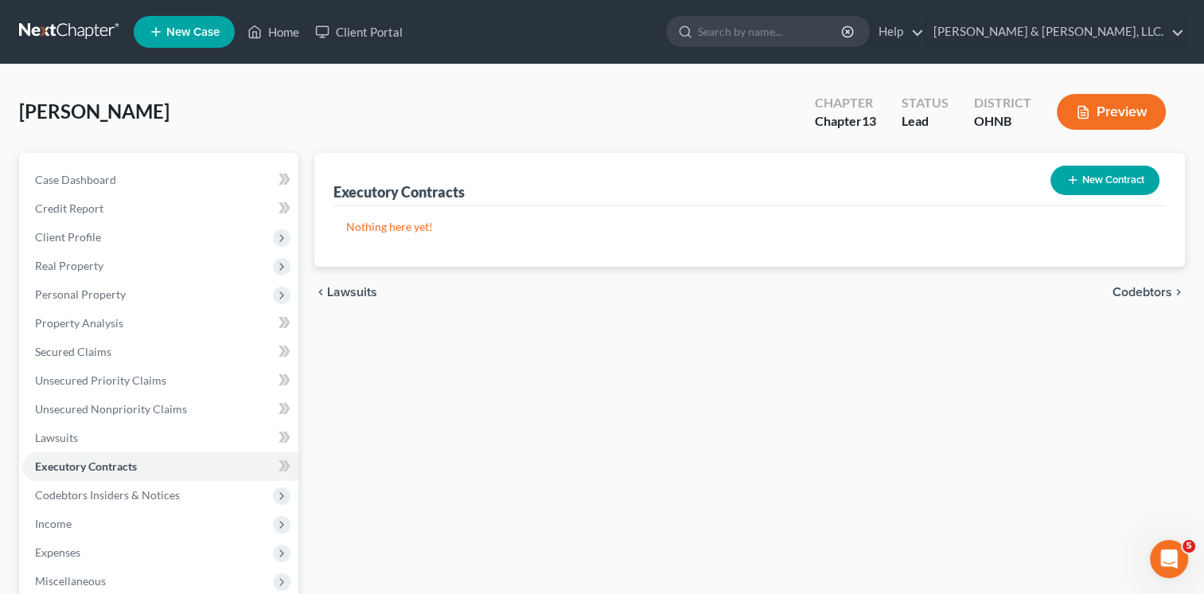
click at [1069, 181] on icon "button" at bounding box center [1072, 179] width 13 height 13
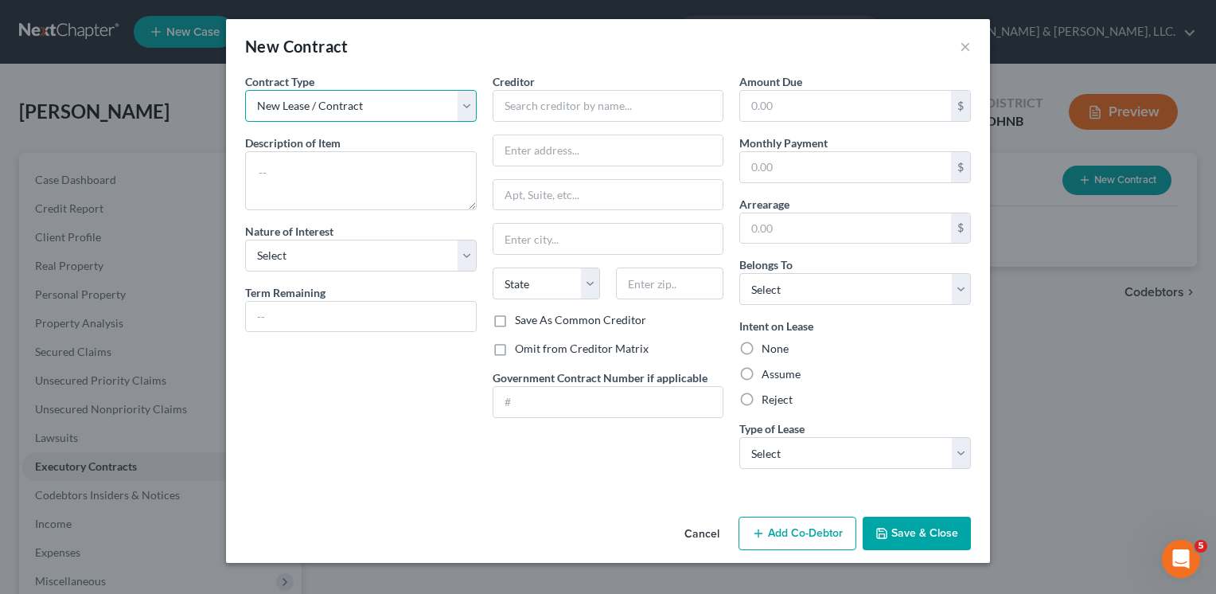
click at [465, 107] on select "New Lease / Contract New Timeshare" at bounding box center [361, 106] width 232 height 32
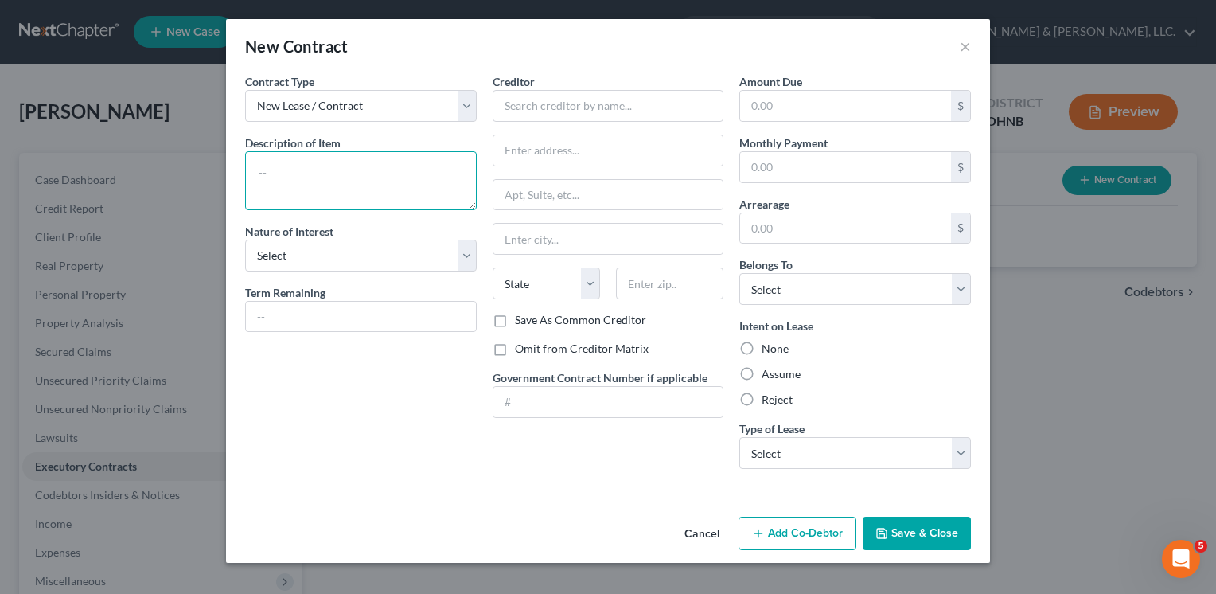
click at [261, 168] on textarea at bounding box center [361, 180] width 232 height 59
type textarea "Lease Agreement"
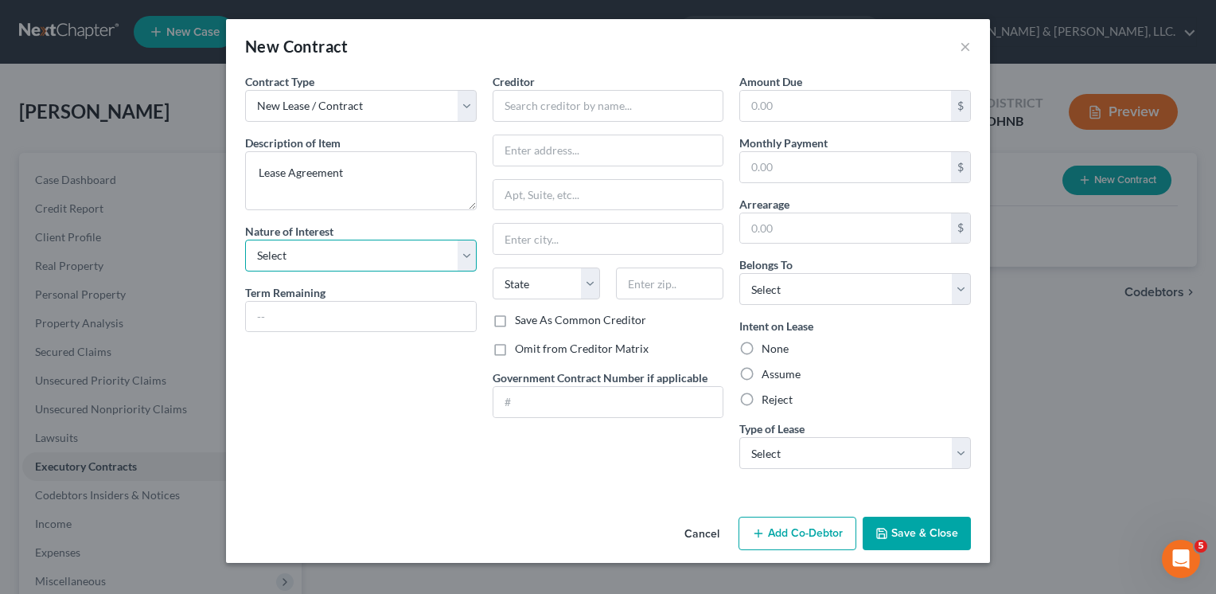
click at [465, 262] on select "Select Purchaser Agent Lessor Lessee" at bounding box center [361, 255] width 232 height 32
select select "2"
click at [245, 239] on select "Select Purchaser Agent Lessor Lessee" at bounding box center [361, 255] width 232 height 32
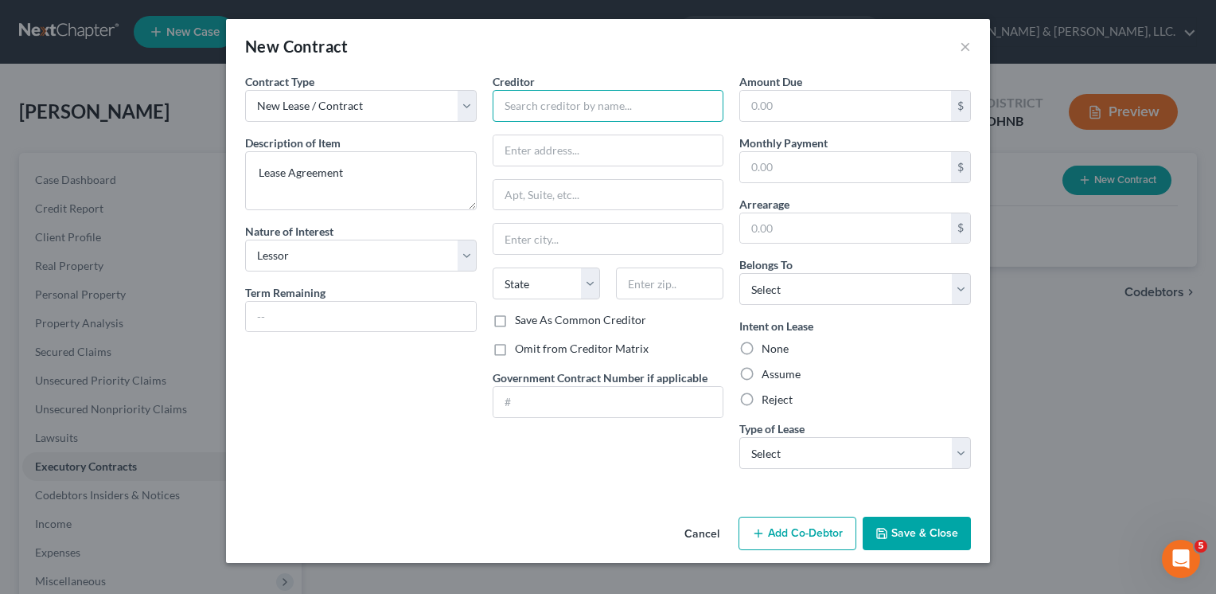
drag, startPoint x: 510, startPoint y: 110, endPoint x: 609, endPoint y: 107, distance: 99.5
click at [516, 111] on input "text" at bounding box center [609, 106] width 232 height 32
type input "KMLK Property Management"
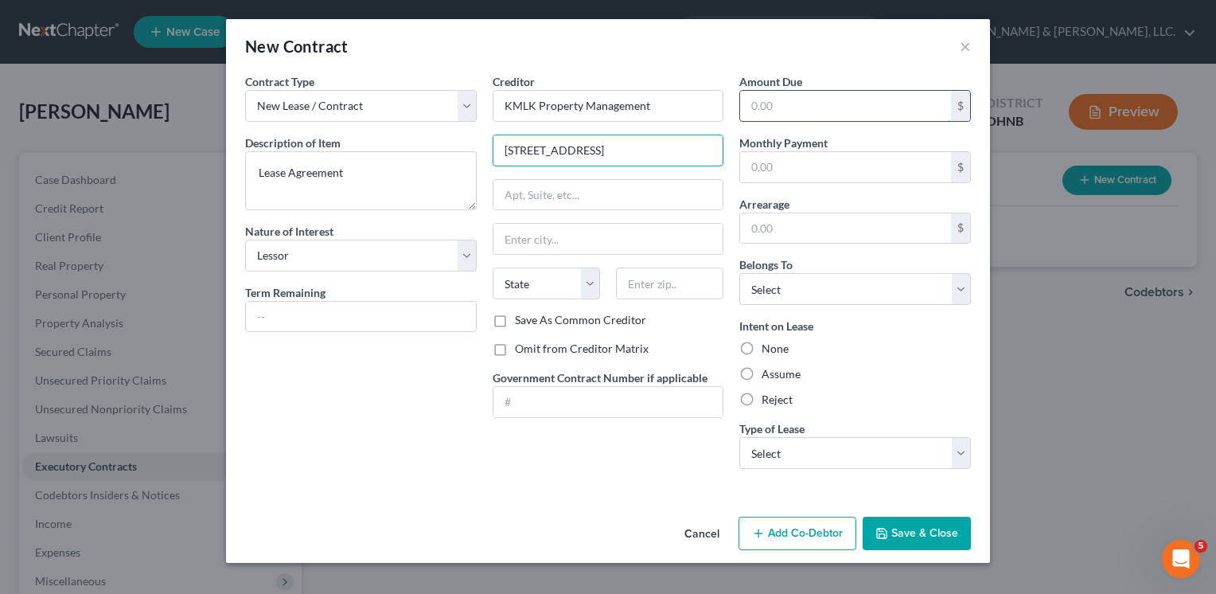
type input "[STREET_ADDRESS]"
type input "Suite 201"
type input "[GEOGRAPHIC_DATA]"
select select "36"
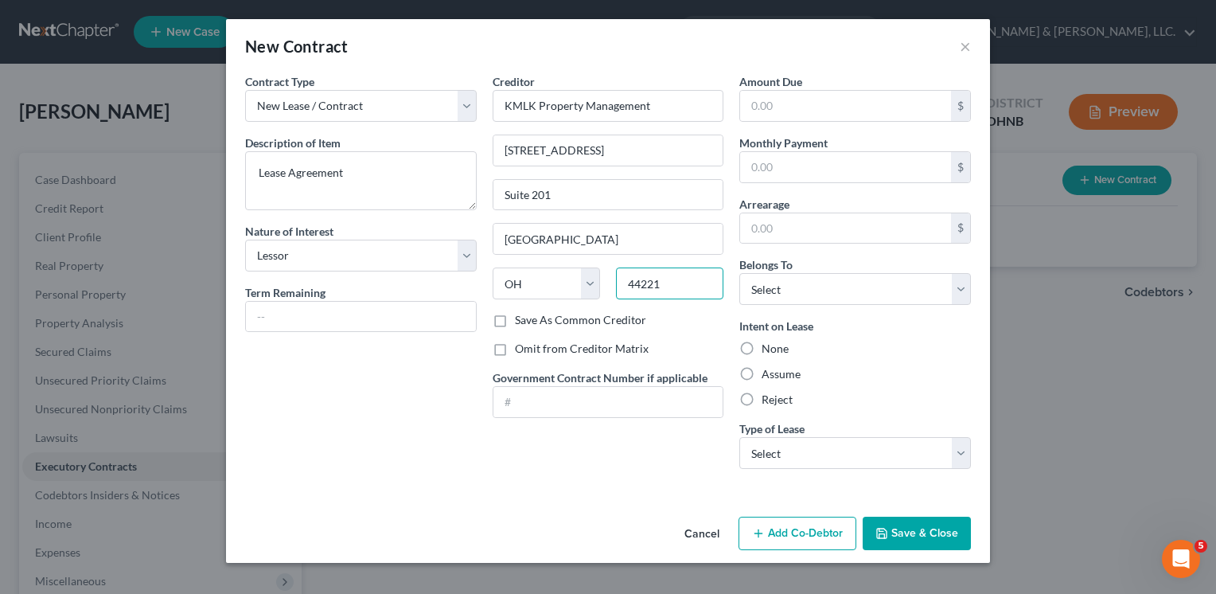
type input "44221"
click at [515, 347] on label "Omit from Creditor Matrix" at bounding box center [582, 349] width 134 height 16
click at [521, 347] on input "Omit from Creditor Matrix" at bounding box center [526, 346] width 10 height 10
checkbox input "true"
drag, startPoint x: 748, startPoint y: 372, endPoint x: 764, endPoint y: 377, distance: 16.9
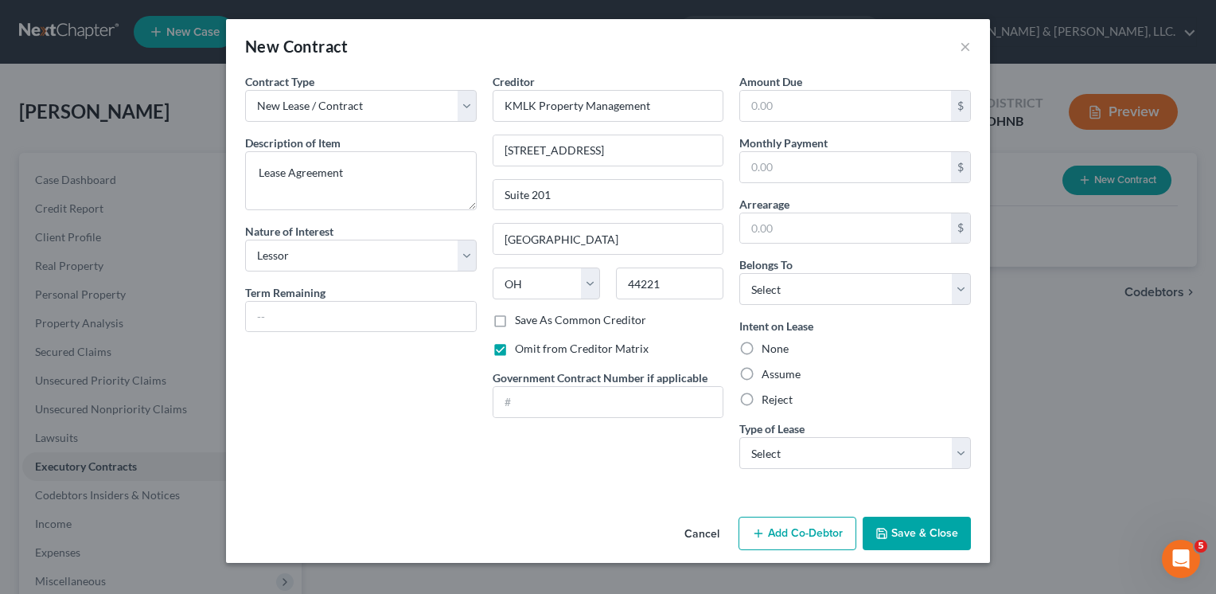
click at [761, 373] on label "Assume" at bounding box center [780, 374] width 39 height 16
click at [768, 373] on input "Assume" at bounding box center [773, 371] width 10 height 10
radio input "true"
click at [960, 461] on select "Select Real Estate Car Other" at bounding box center [855, 453] width 232 height 32
select select "0"
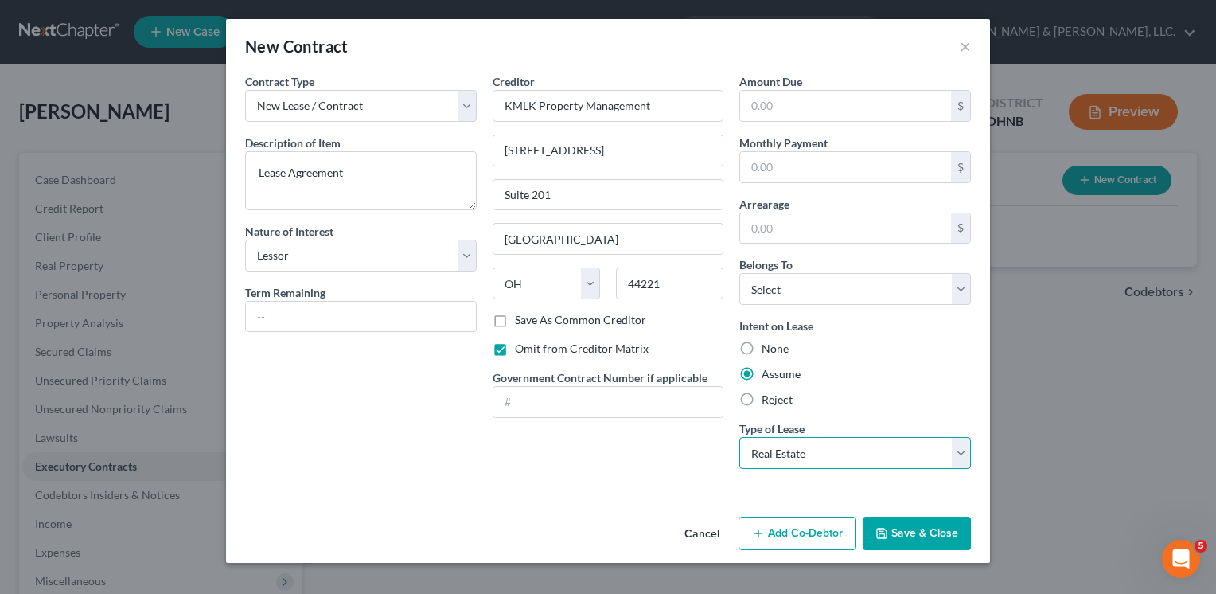
click at [739, 437] on select "Select Real Estate Car Other" at bounding box center [855, 453] width 232 height 32
click at [924, 527] on button "Save & Close" at bounding box center [917, 532] width 108 height 33
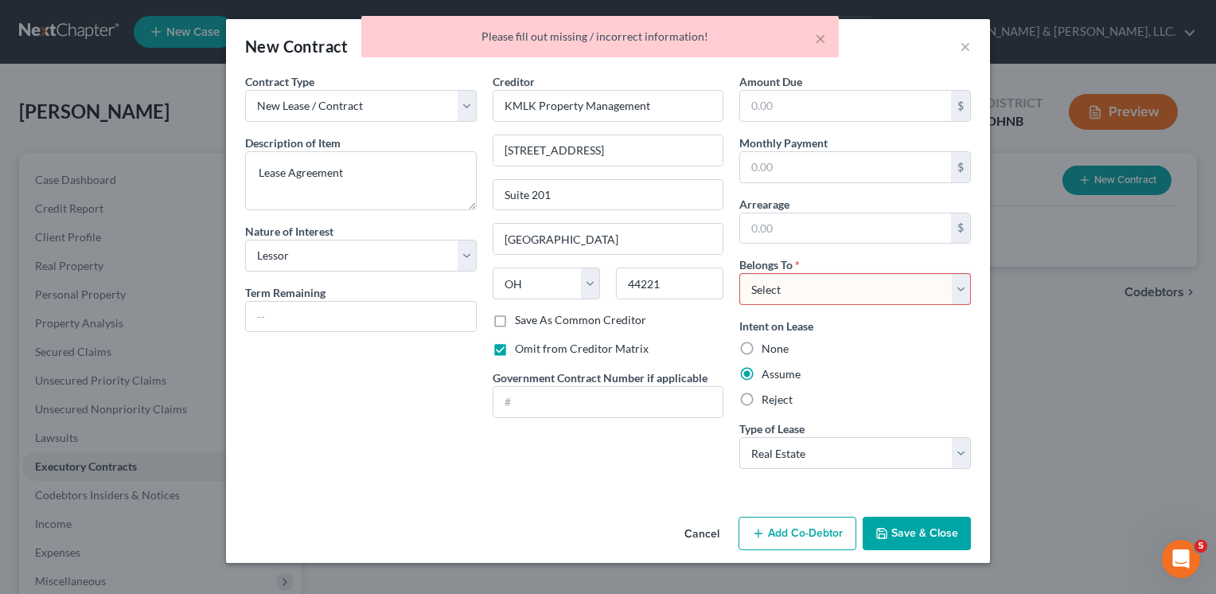
click at [509, 442] on div "Creditor * KMLK Property Management [STREET_ADDRESS] [GEOGRAPHIC_DATA] [US_STAT…" at bounding box center [608, 277] width 247 height 408
click at [952, 290] on select "Select Debtor 1 Only Debtor 2 Only Debtor 1 And Debtor 2 Only At Least One Of T…" at bounding box center [855, 289] width 232 height 32
select select "0"
click at [739, 273] on select "Select Debtor 1 Only Debtor 2 Only Debtor 1 And Debtor 2 Only At Least One Of T…" at bounding box center [855, 289] width 232 height 32
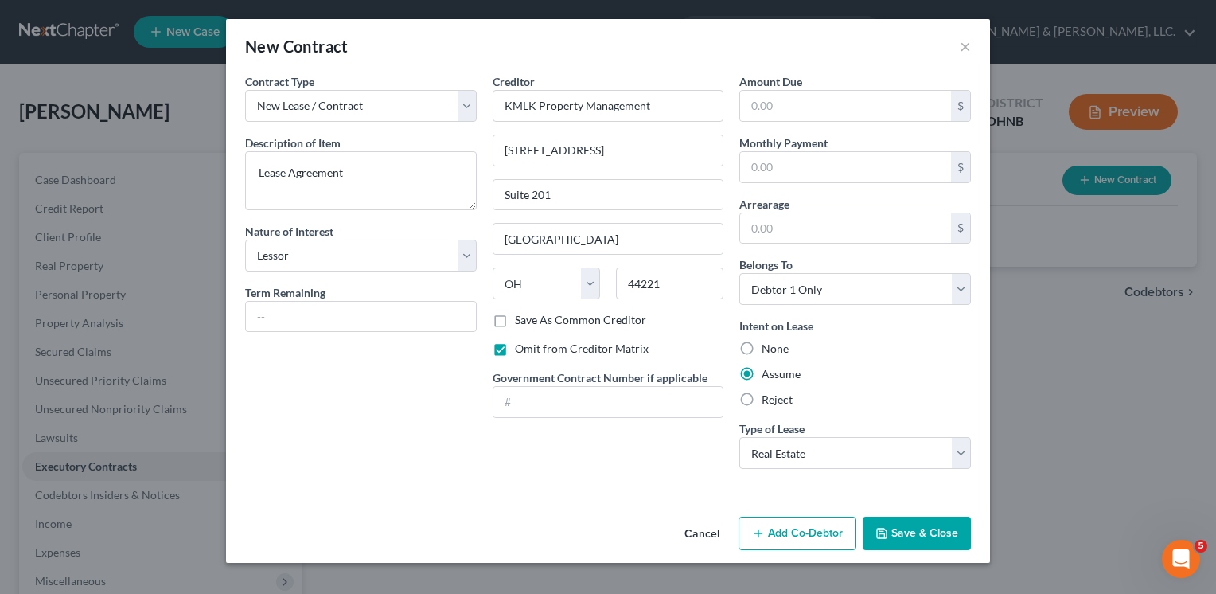
click at [936, 531] on button "Save & Close" at bounding box center [917, 532] width 108 height 33
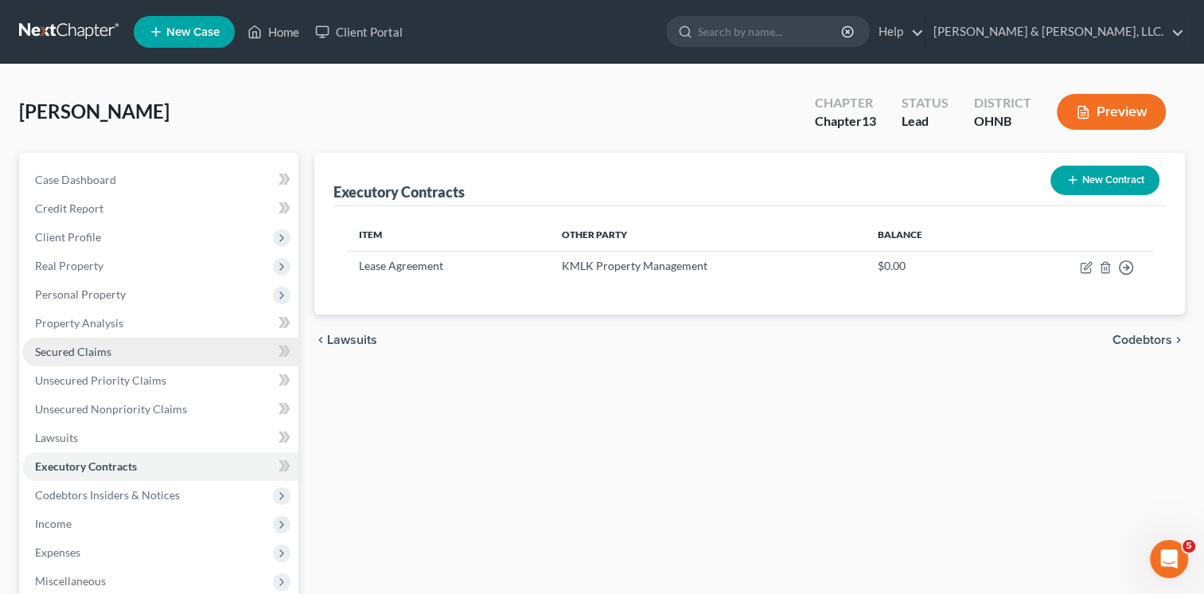
click at [85, 350] on span "Secured Claims" at bounding box center [73, 352] width 76 height 14
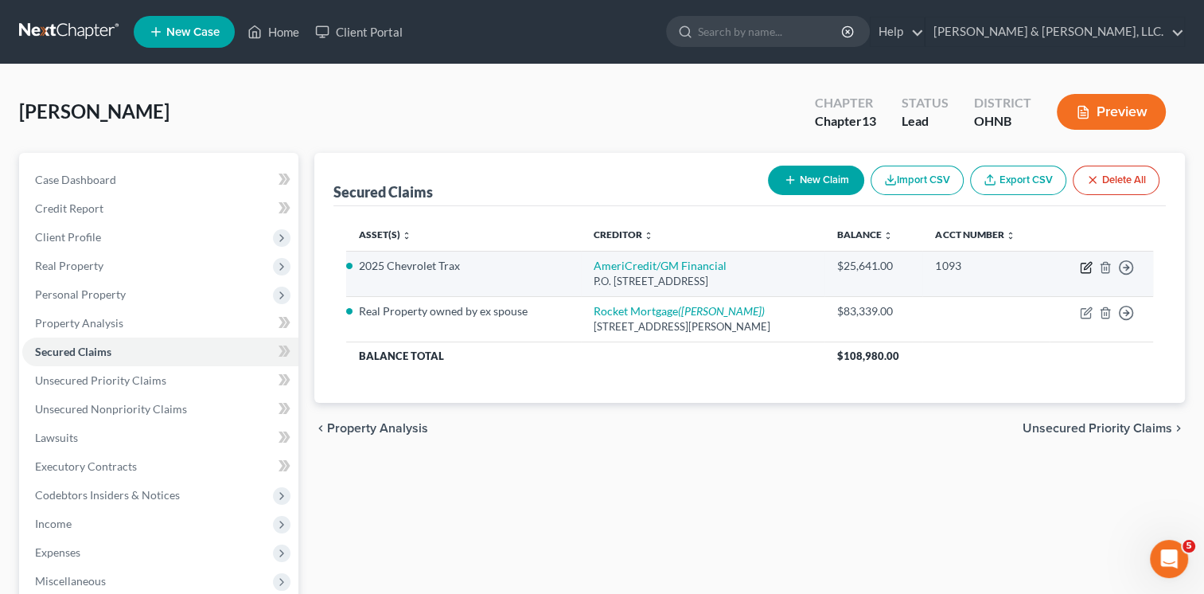
click at [1084, 264] on icon "button" at bounding box center [1086, 267] width 13 height 13
select select "45"
select select "4"
select select "0"
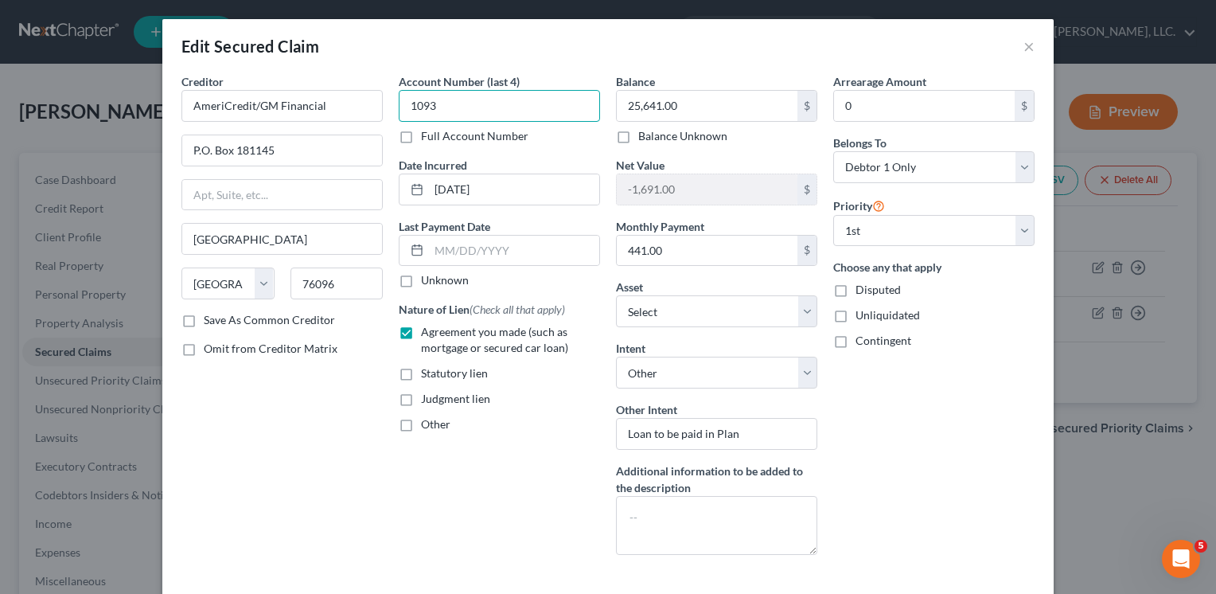
click at [437, 103] on input "1093" at bounding box center [499, 106] width 201 height 32
type input "1021"
click at [695, 102] on input "25,641.00" at bounding box center [707, 106] width 181 height 30
type input "25,524.41"
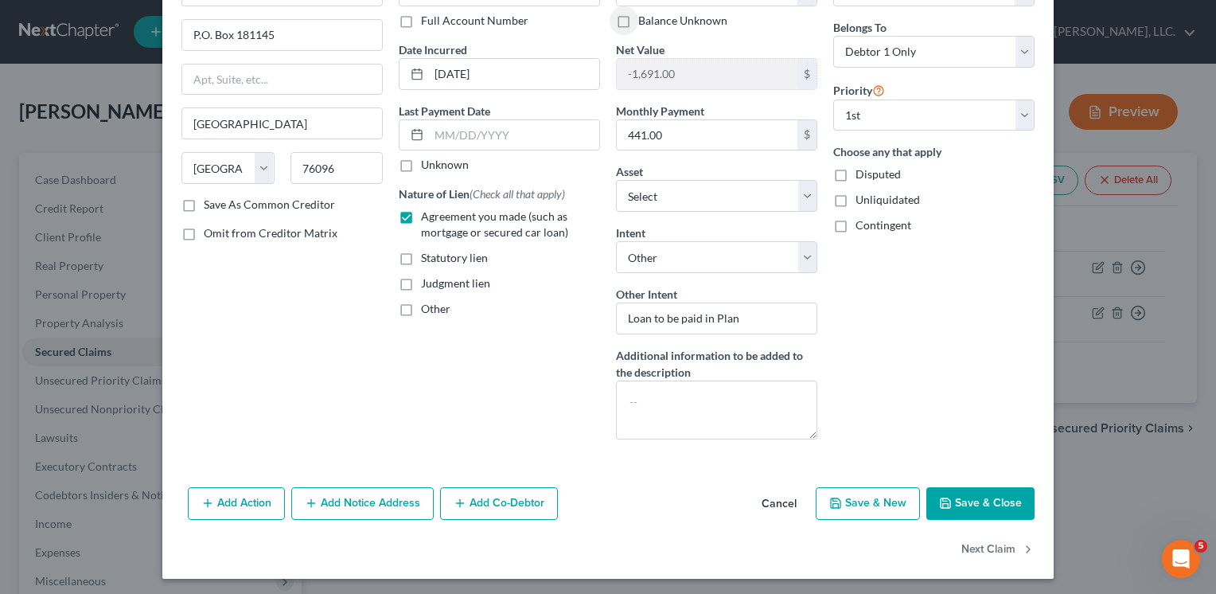
scroll to position [117, 0]
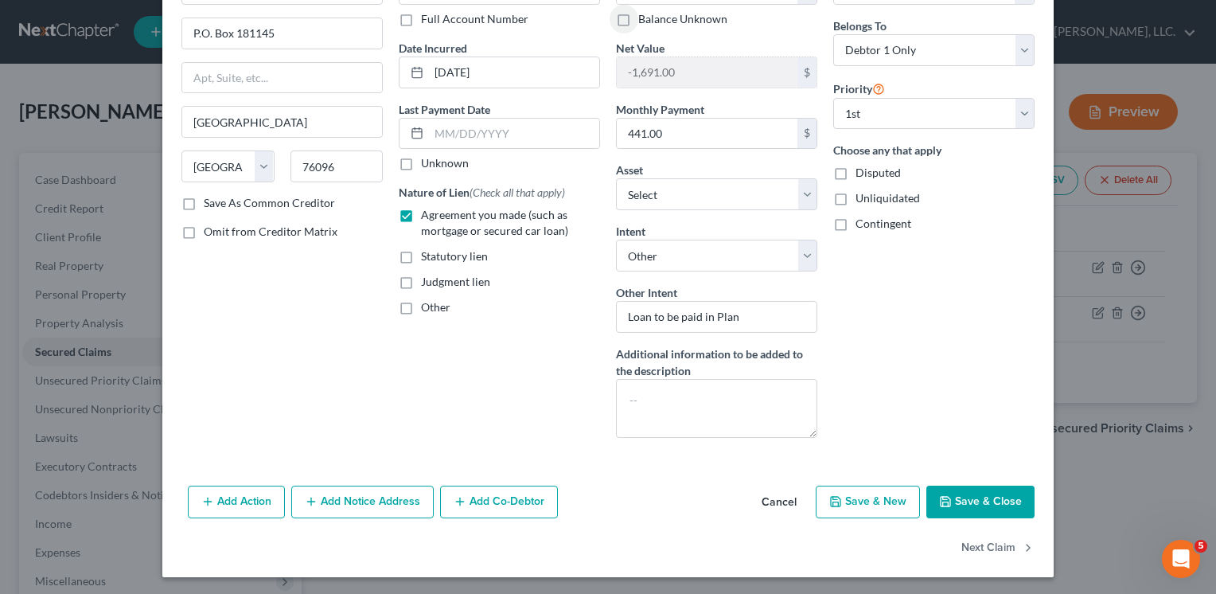
click at [989, 498] on button "Save & Close" at bounding box center [980, 501] width 108 height 33
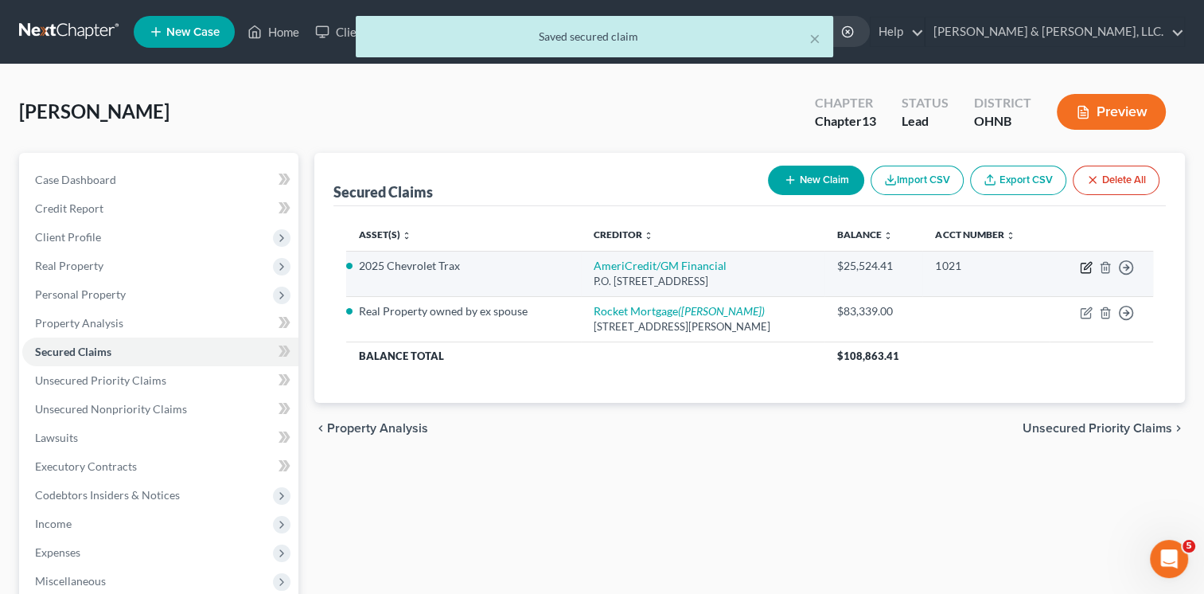
click at [1085, 267] on icon "button" at bounding box center [1087, 265] width 7 height 7
select select "45"
select select "4"
select select "0"
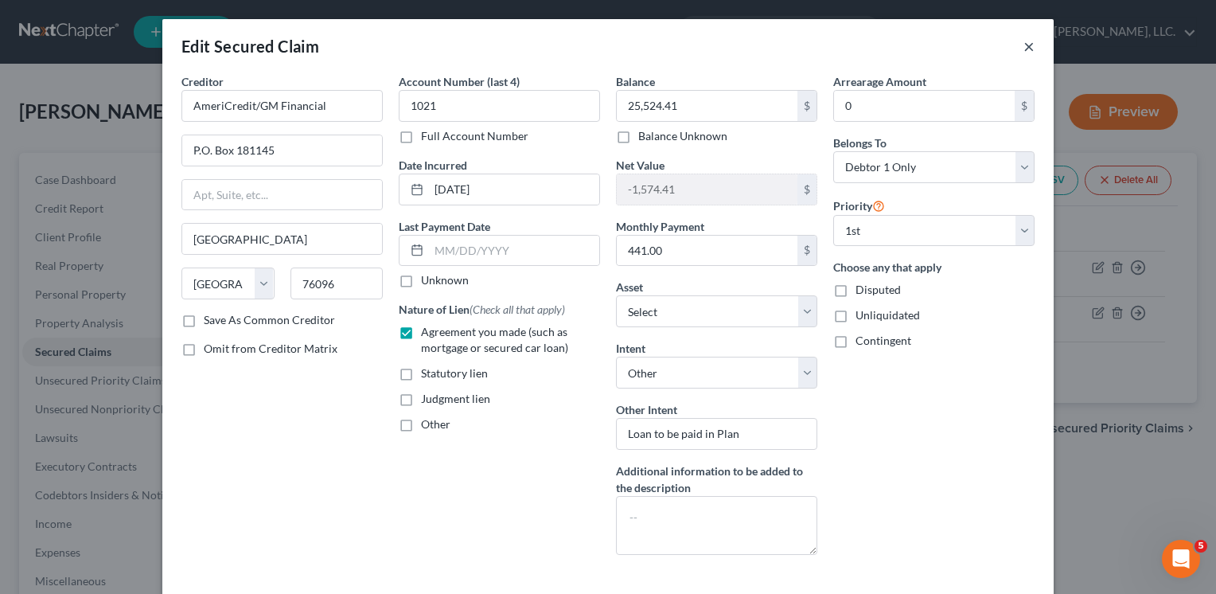
click at [1023, 46] on button "×" at bounding box center [1028, 46] width 11 height 19
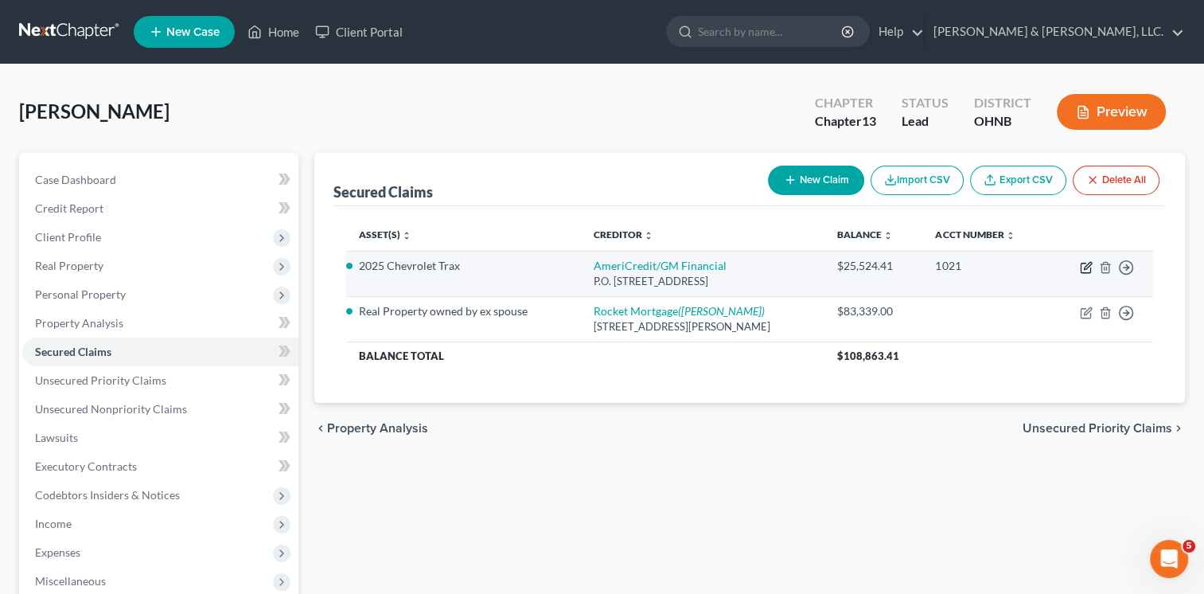
click at [1081, 270] on icon "button" at bounding box center [1086, 267] width 13 height 13
select select "45"
select select "3"
select select "4"
select select "0"
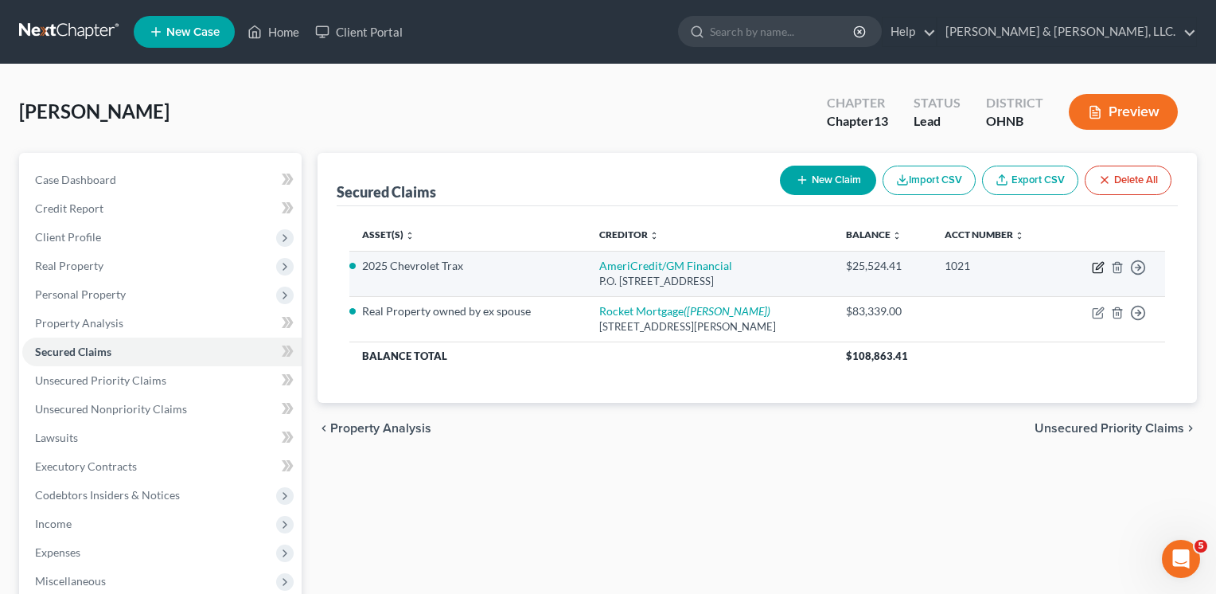
select select "0"
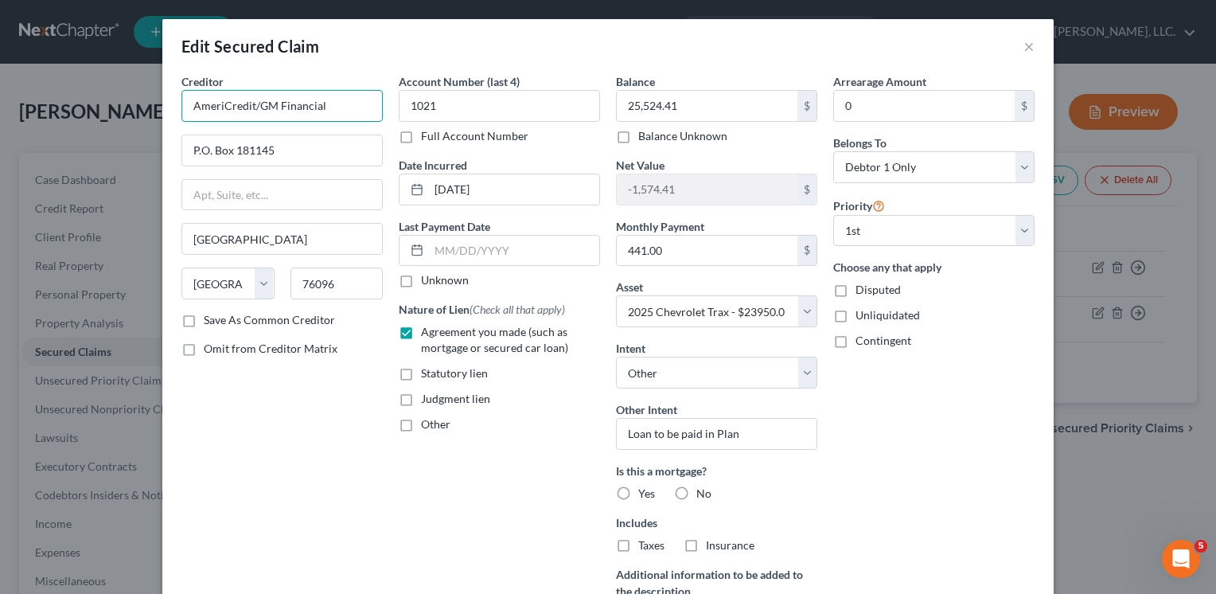
drag, startPoint x: 250, startPoint y: 103, endPoint x: 271, endPoint y: 88, distance: 26.3
click at [251, 103] on input "AmeriCredit/GM Financial" at bounding box center [281, 106] width 201 height 32
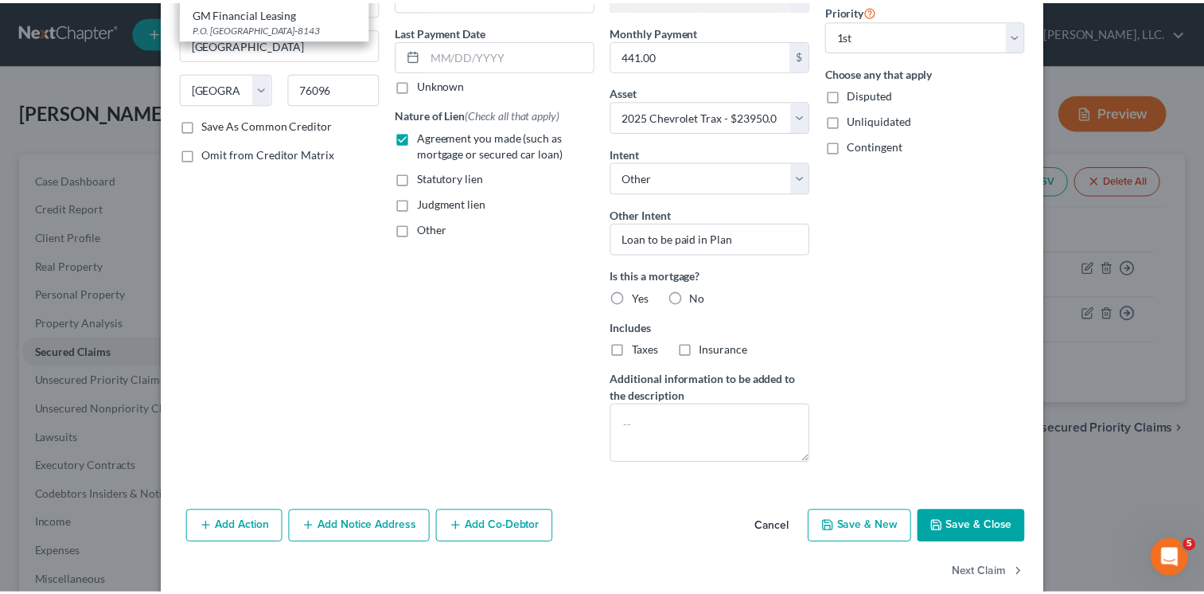
scroll to position [220, 0]
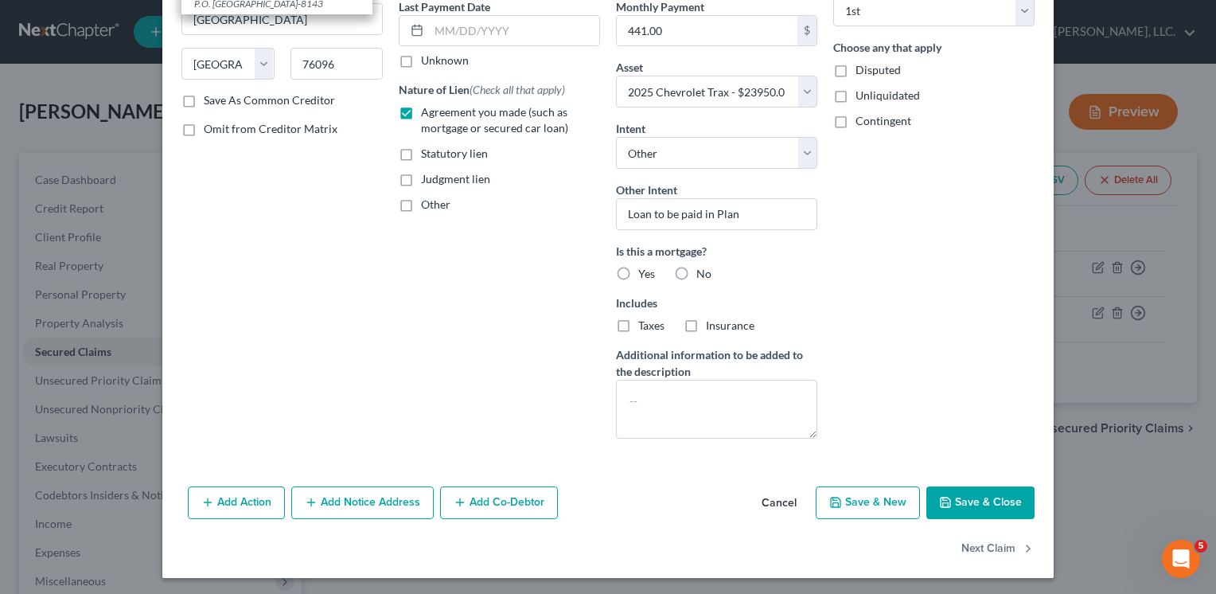
type input "GM Financial"
click at [977, 495] on button "Save & Close" at bounding box center [980, 502] width 108 height 33
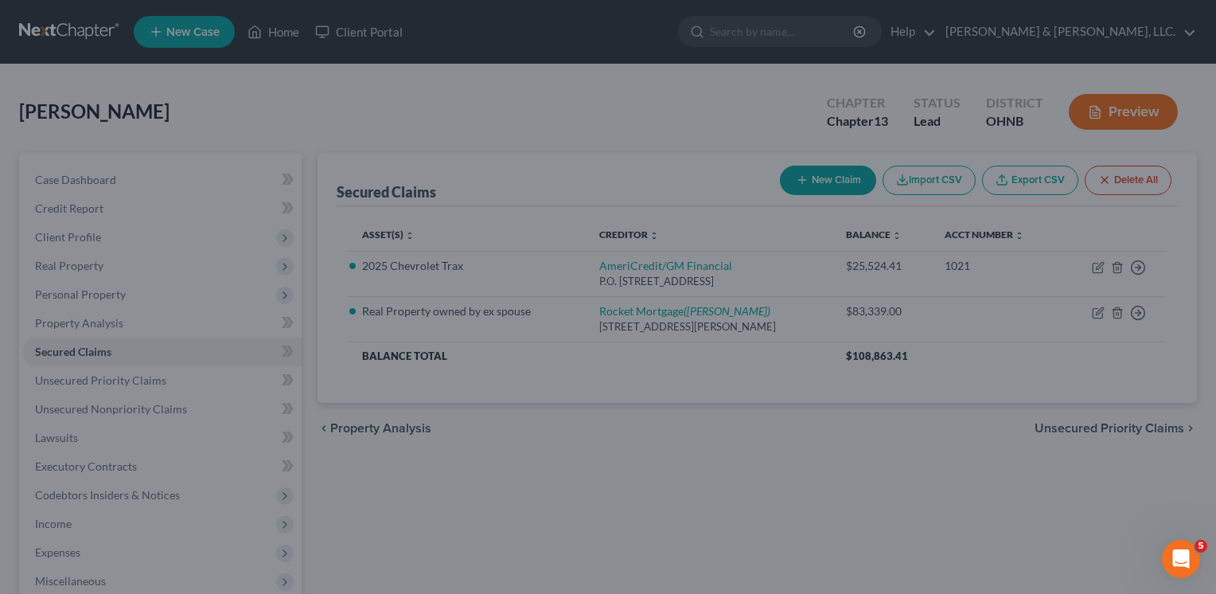
select select "3"
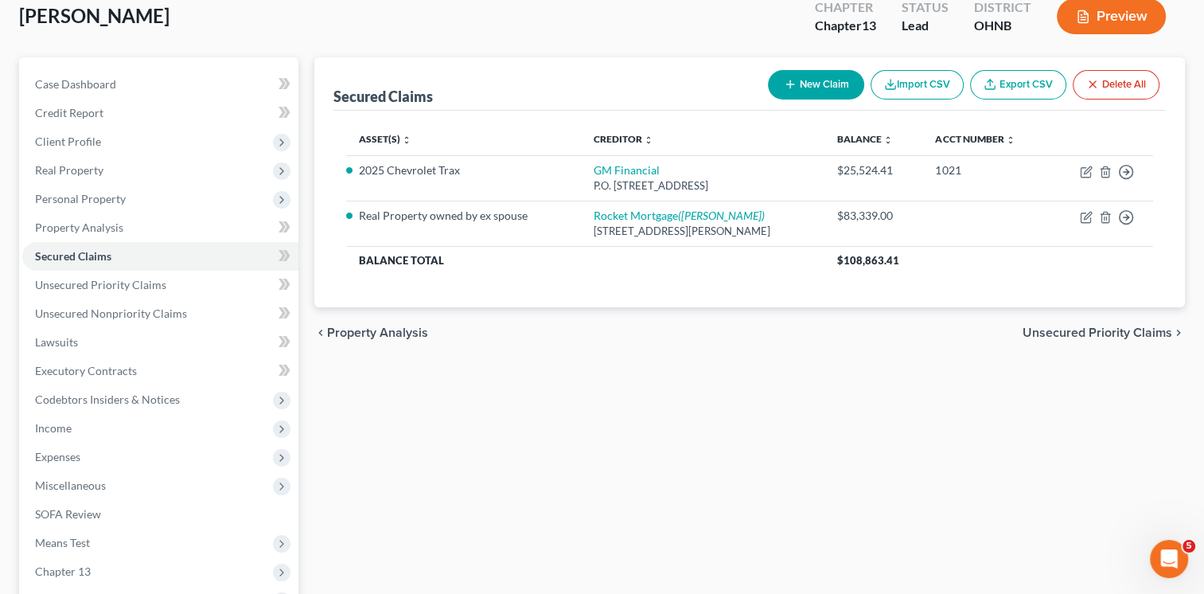
scroll to position [106, 0]
